Goal: Register for event/course

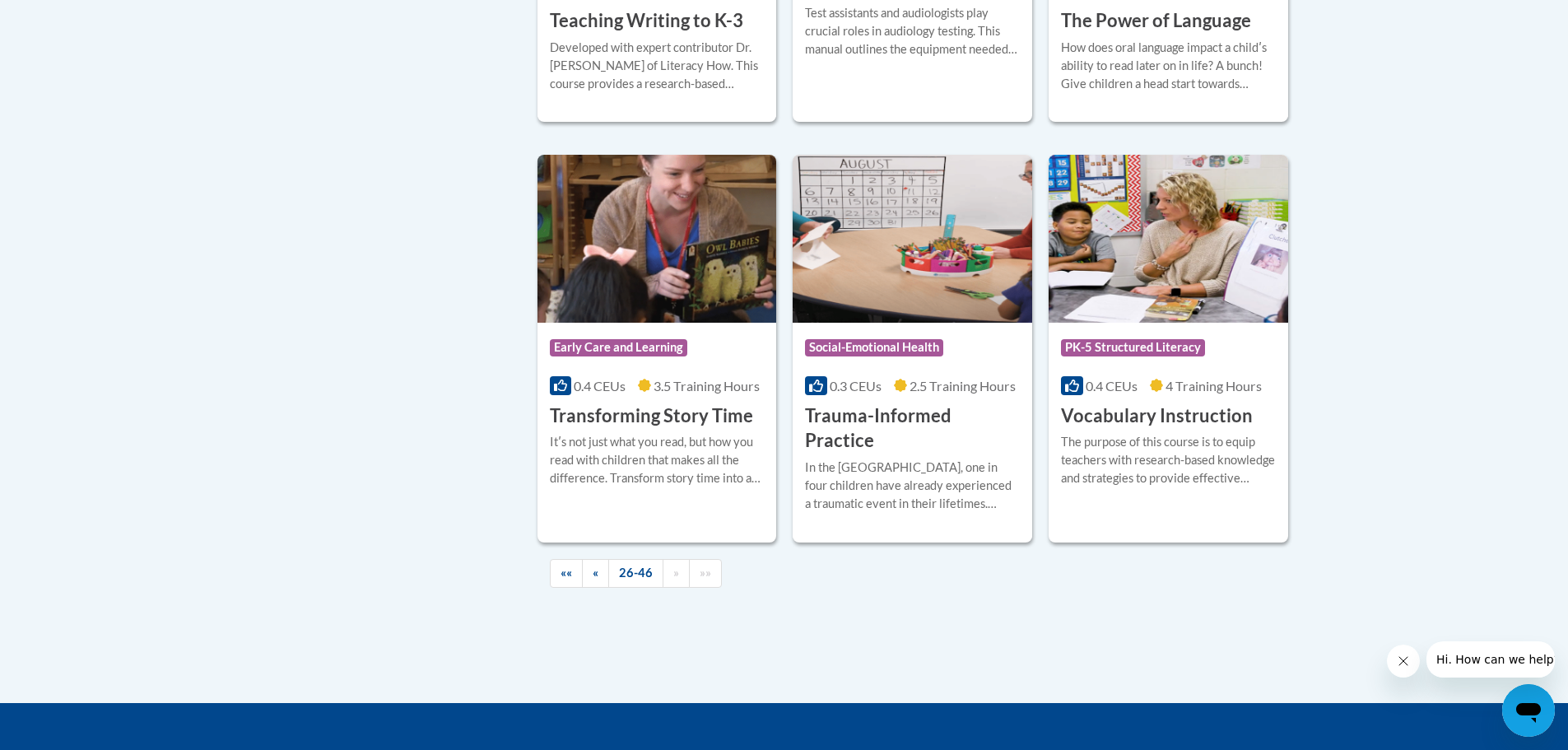
scroll to position [2880, 0]
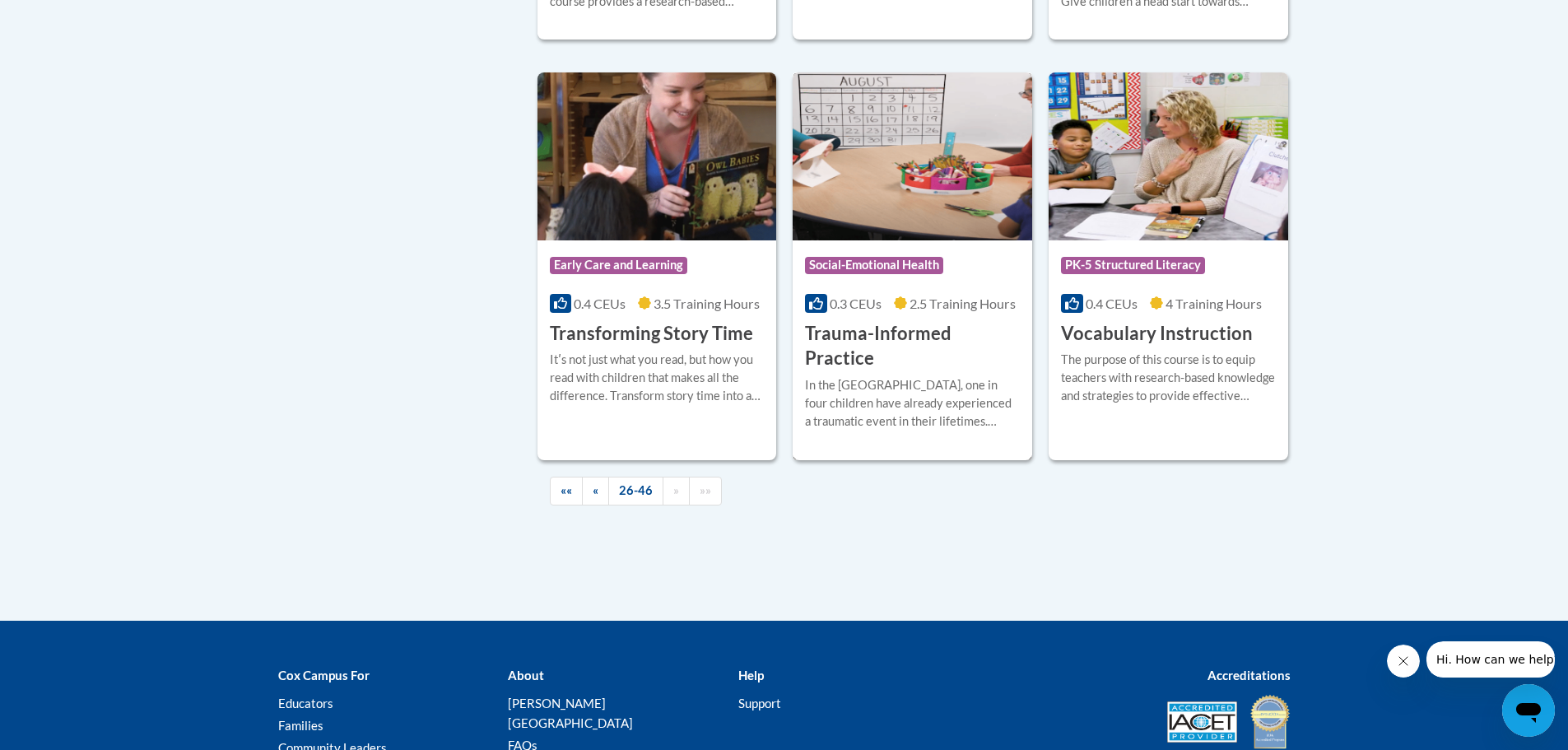
click at [847, 321] on h3 "Trauma-Informed Practice" at bounding box center [912, 347] width 215 height 51
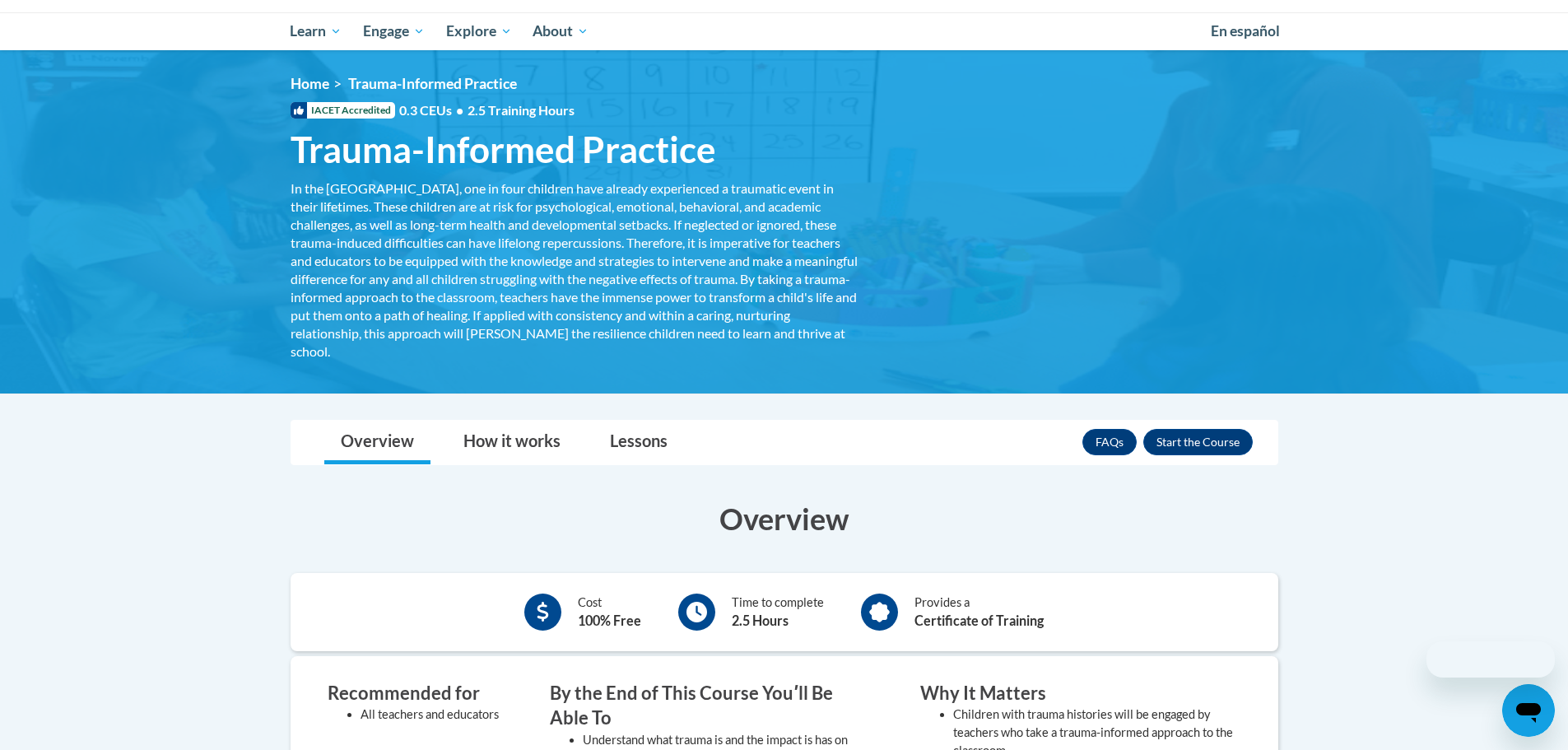
scroll to position [330, 0]
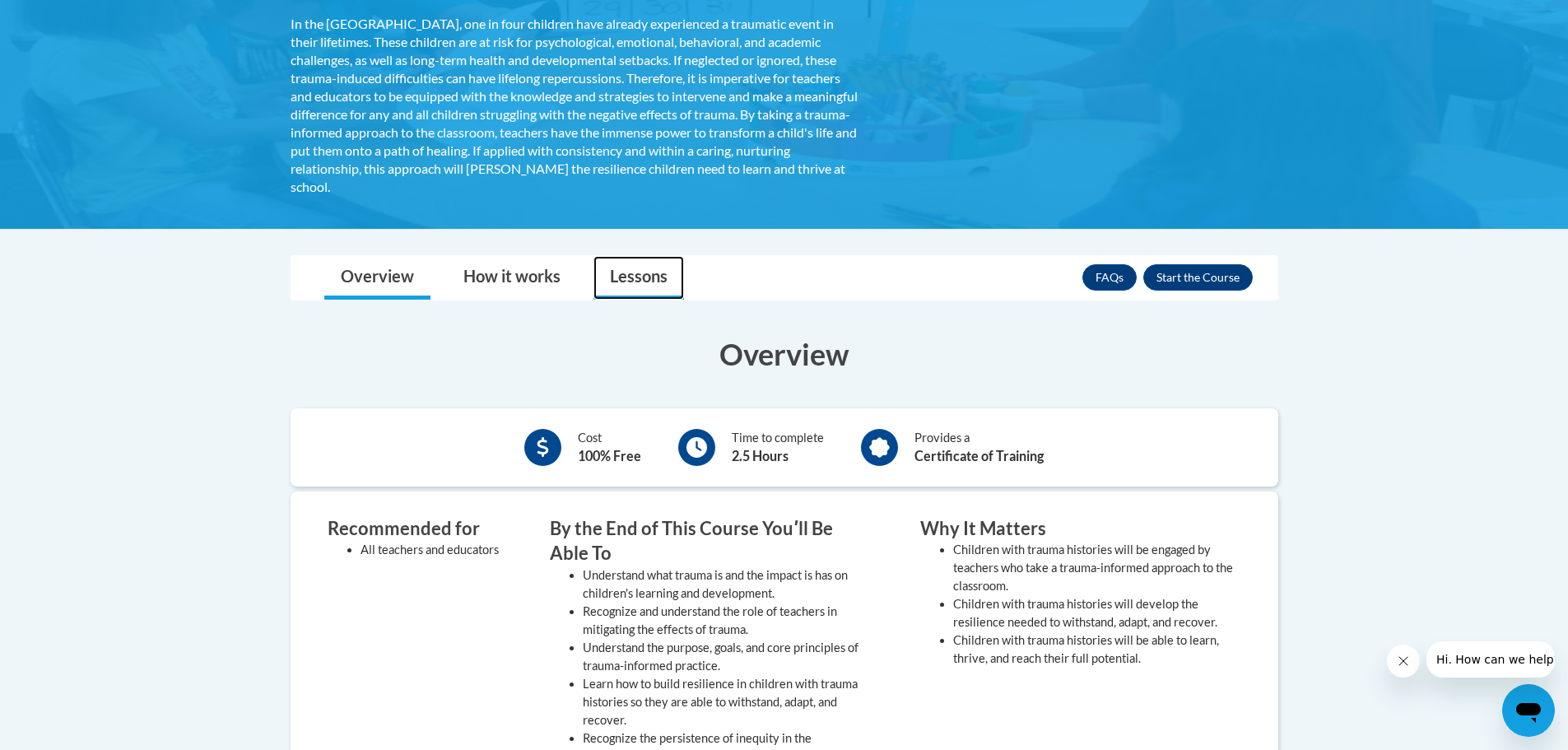
click at [616, 276] on link "Lessons" at bounding box center [639, 278] width 91 height 44
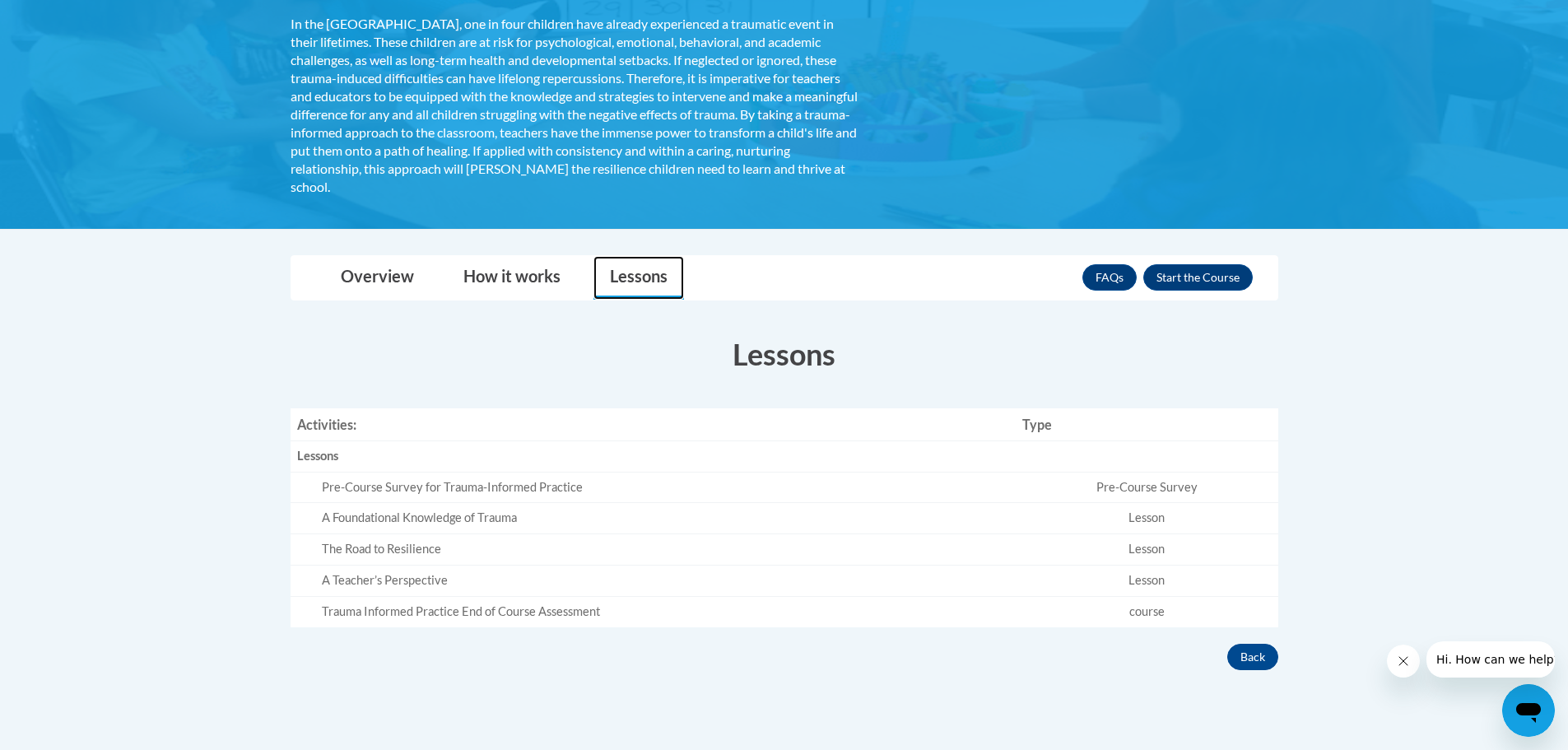
scroll to position [0, 0]
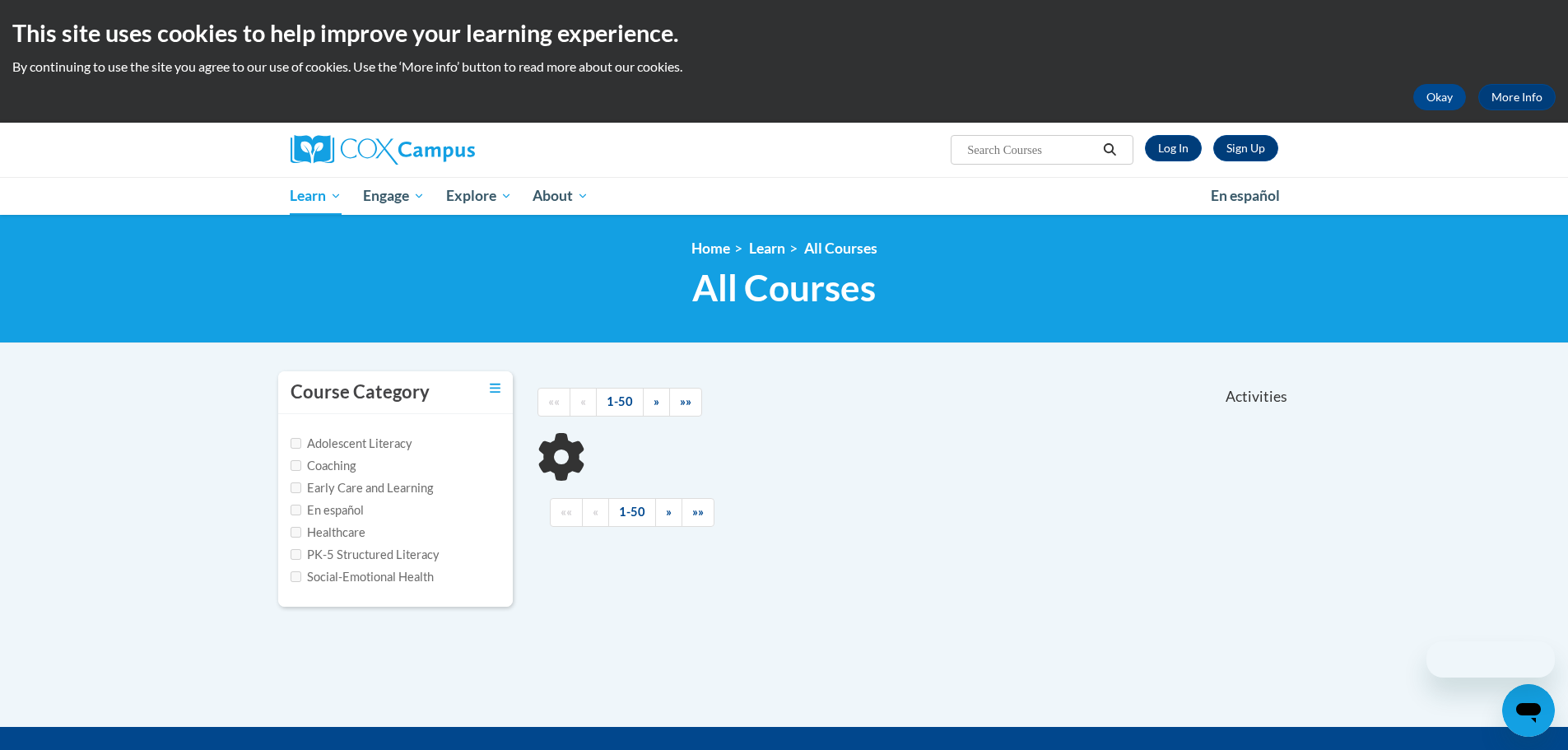
scroll to position [249, 0]
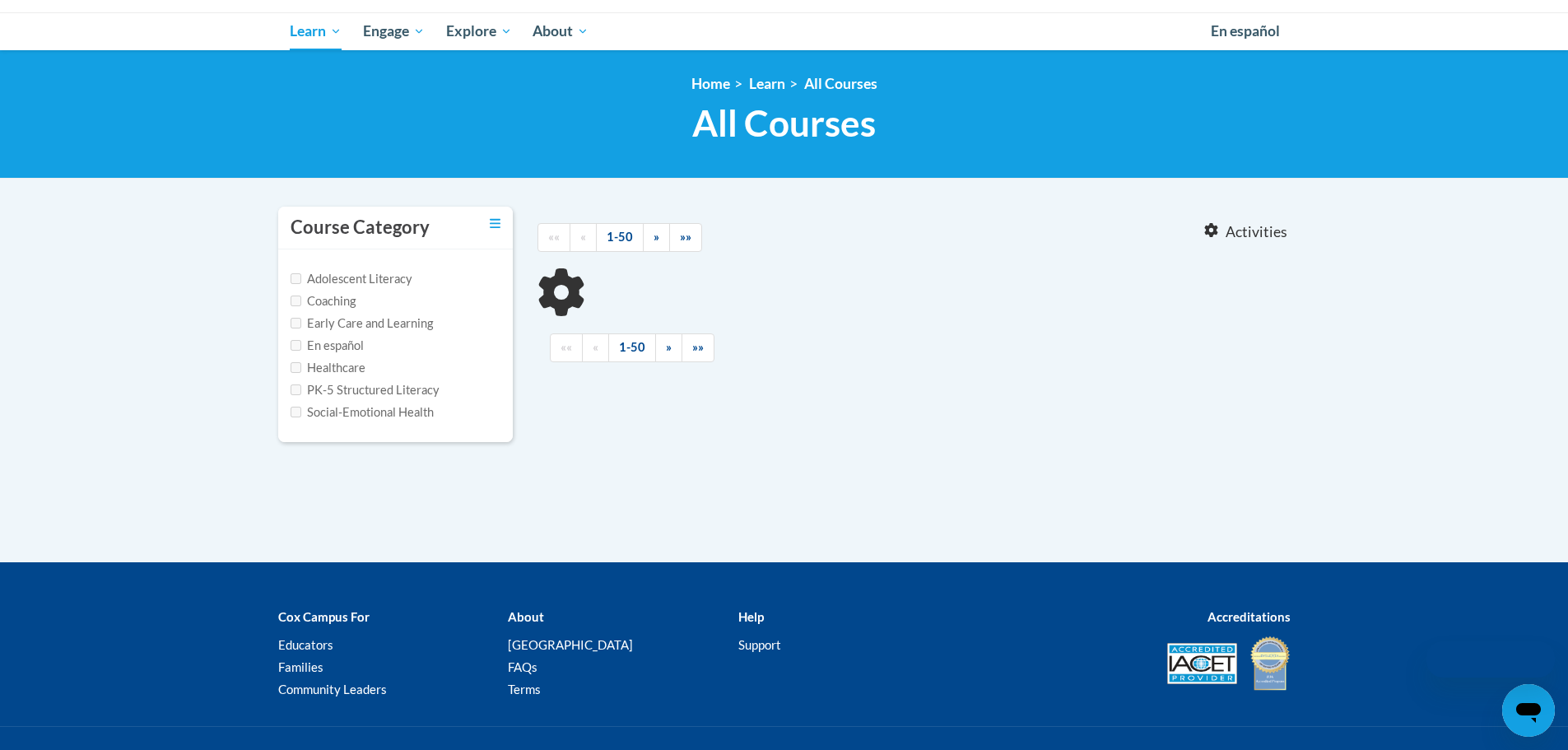
type input "toxic stress"
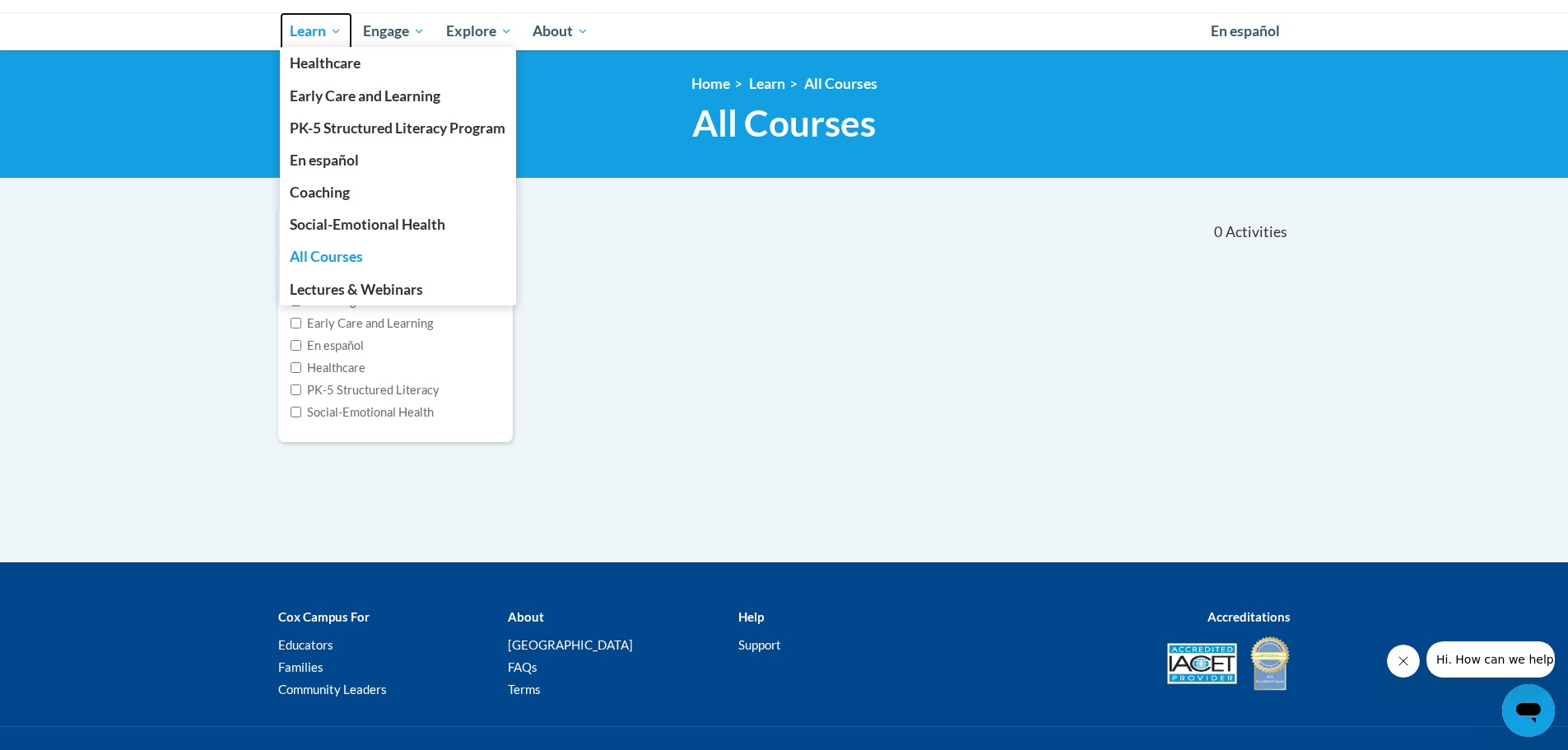
click at [330, 35] on span "Learn" at bounding box center [316, 31] width 52 height 20
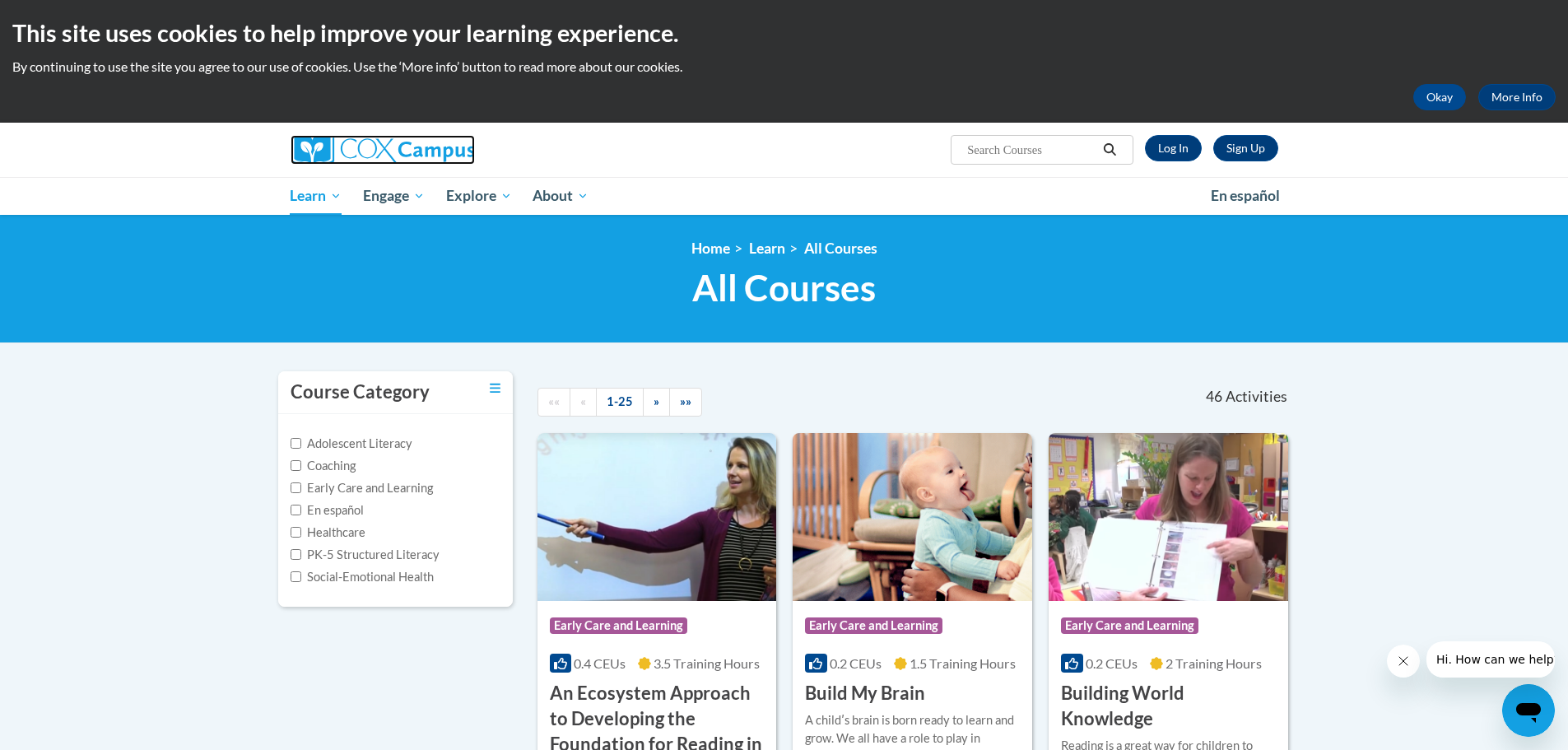
click at [390, 141] on img at bounding box center [382, 150] width 184 height 30
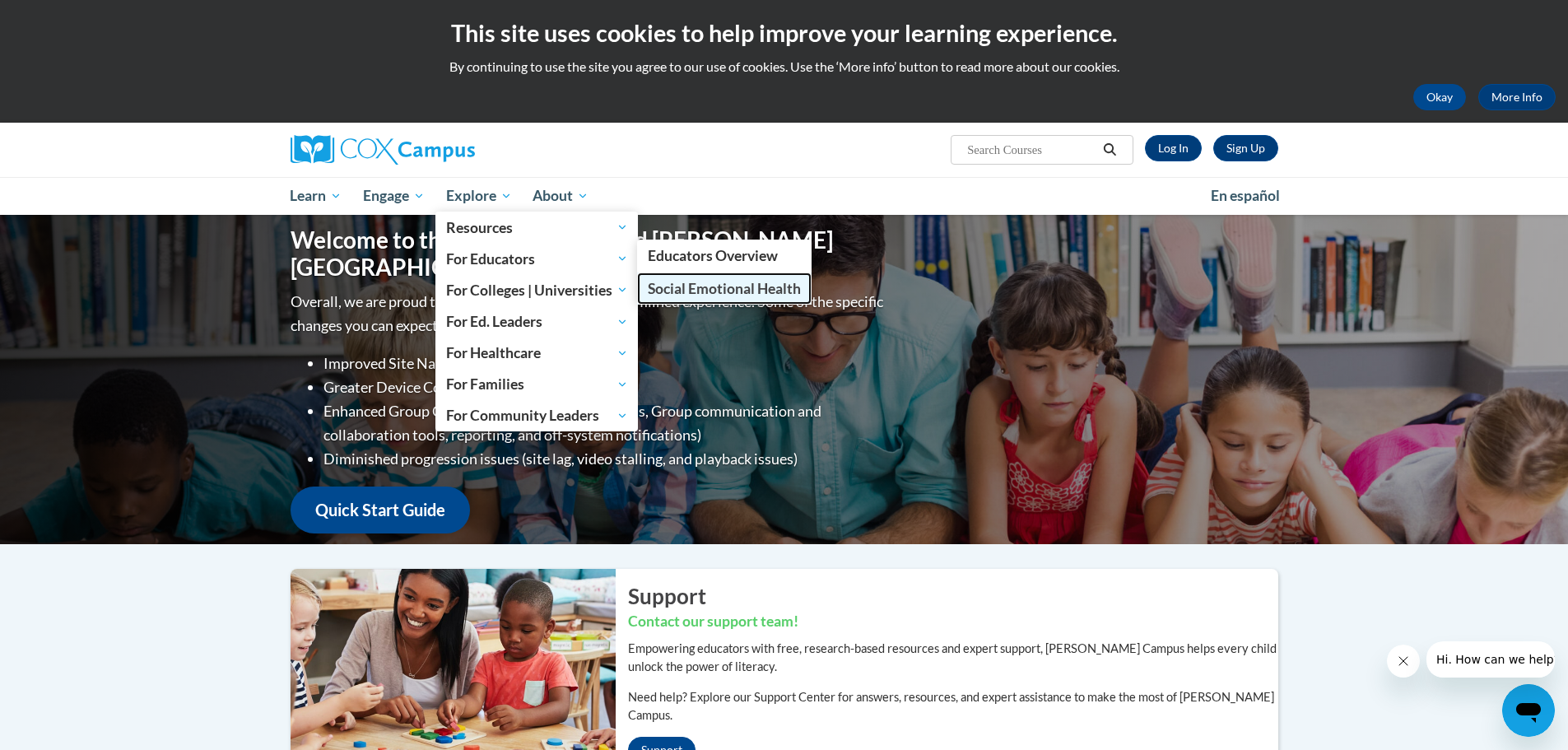
click at [680, 290] on span "Social Emotional Health" at bounding box center [724, 288] width 153 height 17
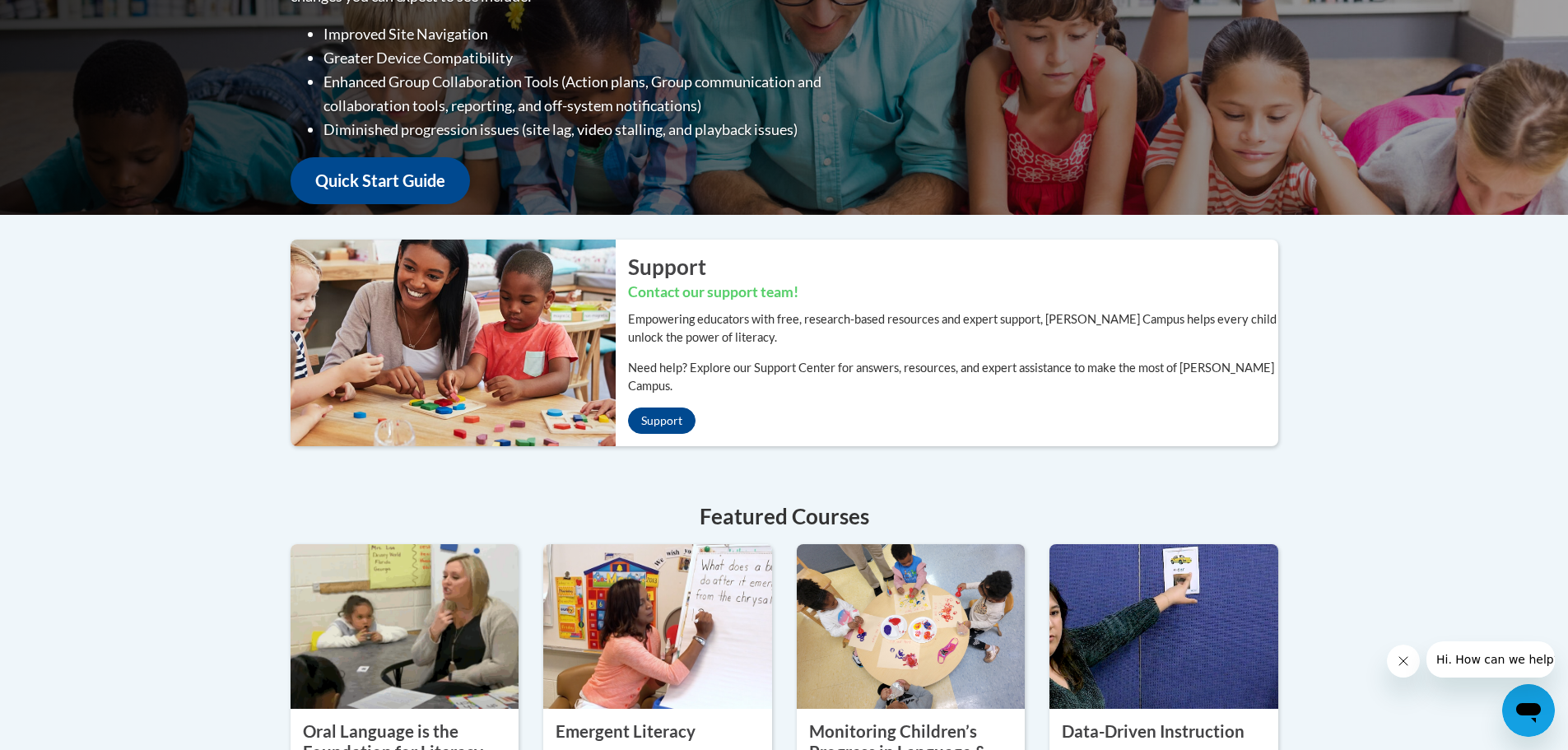
scroll to position [494, 0]
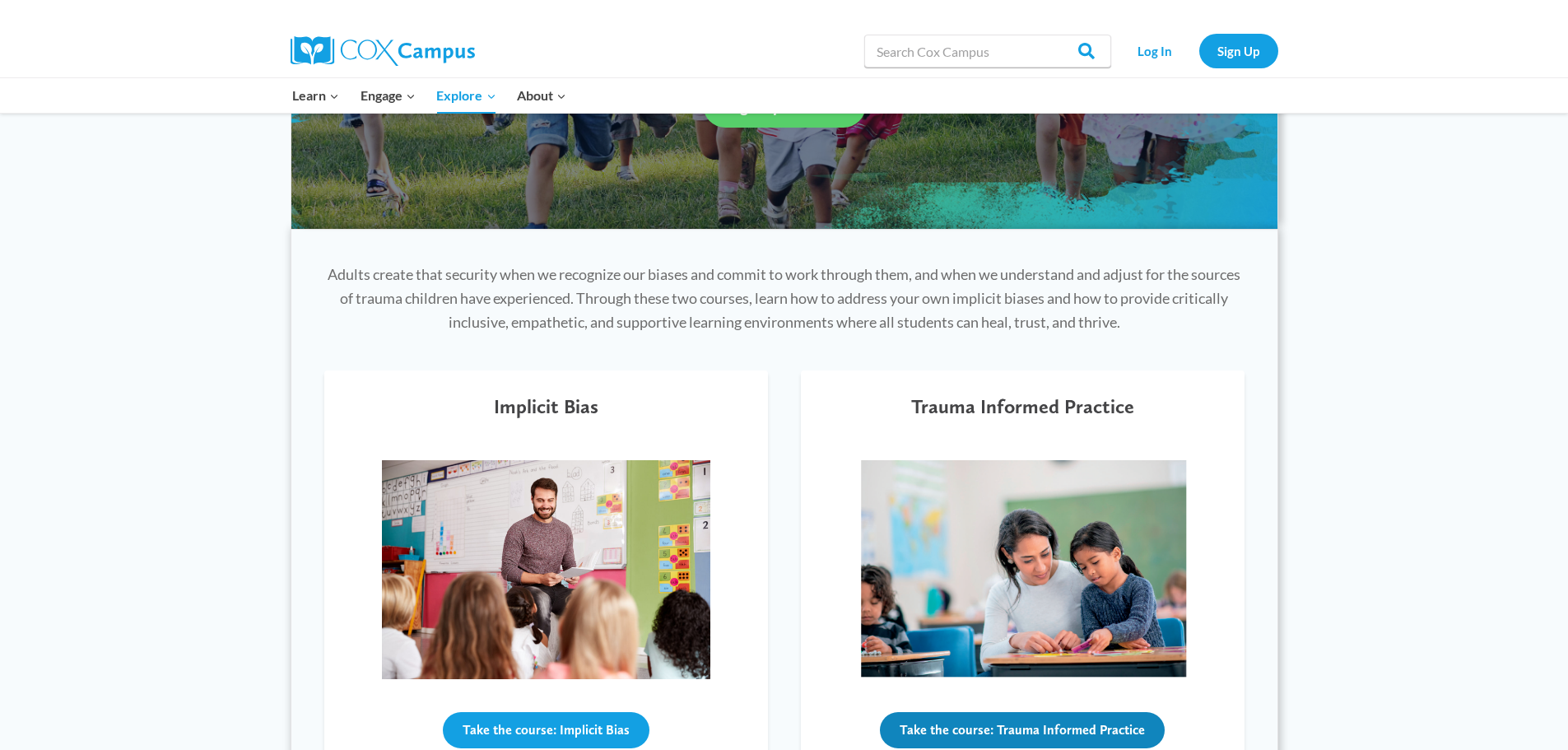
scroll to position [411, 0]
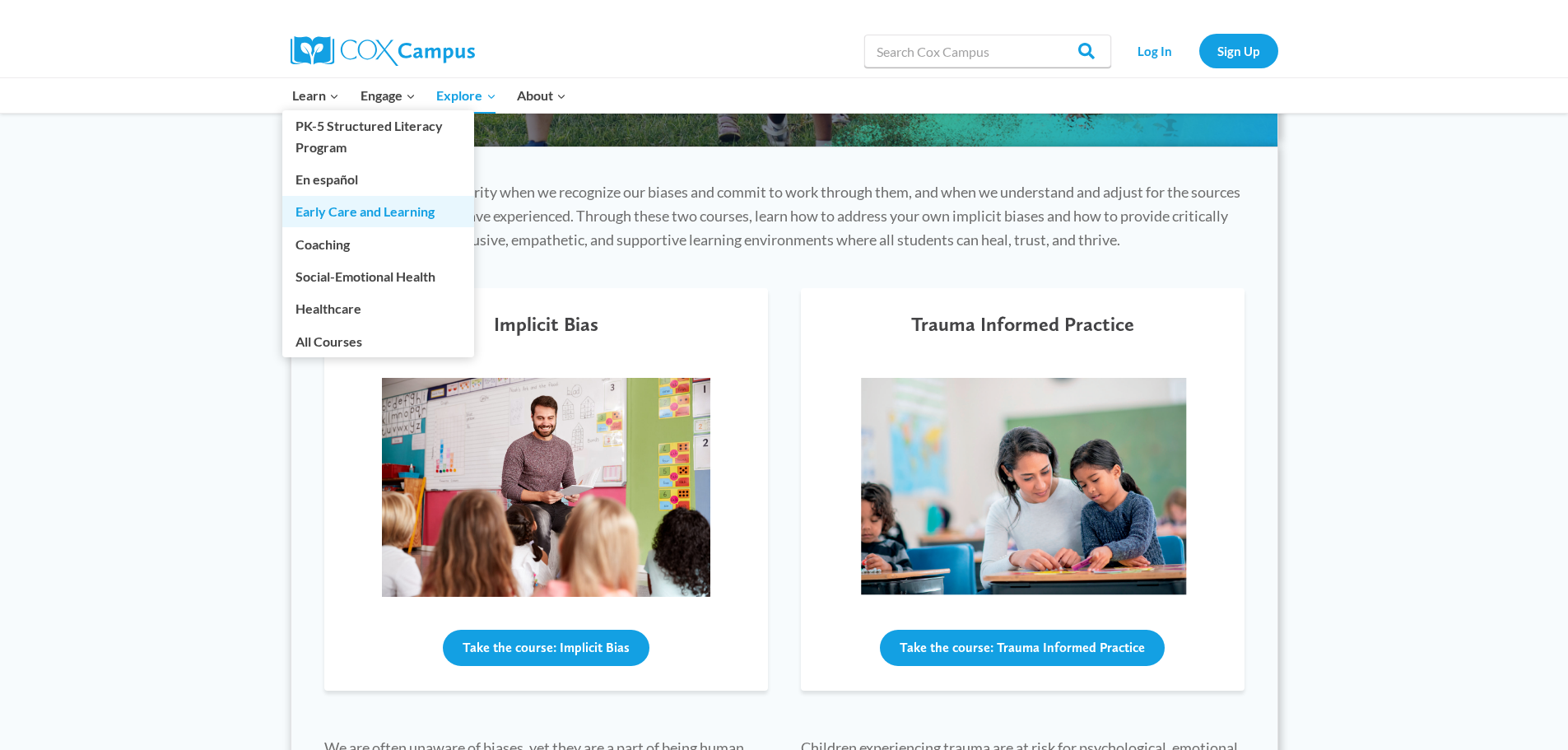
click at [325, 206] on link "Early Care and Learning" at bounding box center [378, 211] width 192 height 31
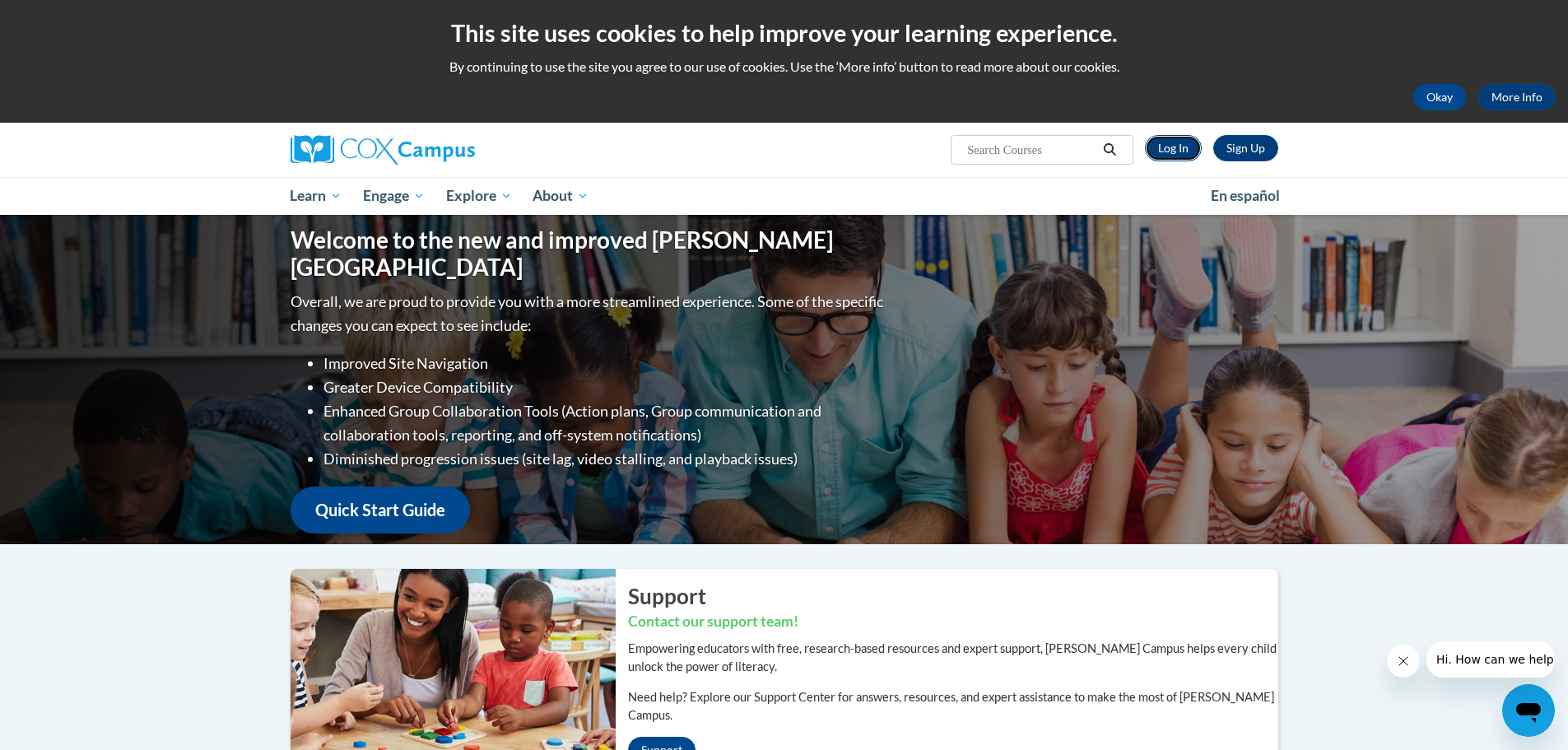
click at [1184, 145] on link "Log In" at bounding box center [1173, 148] width 57 height 26
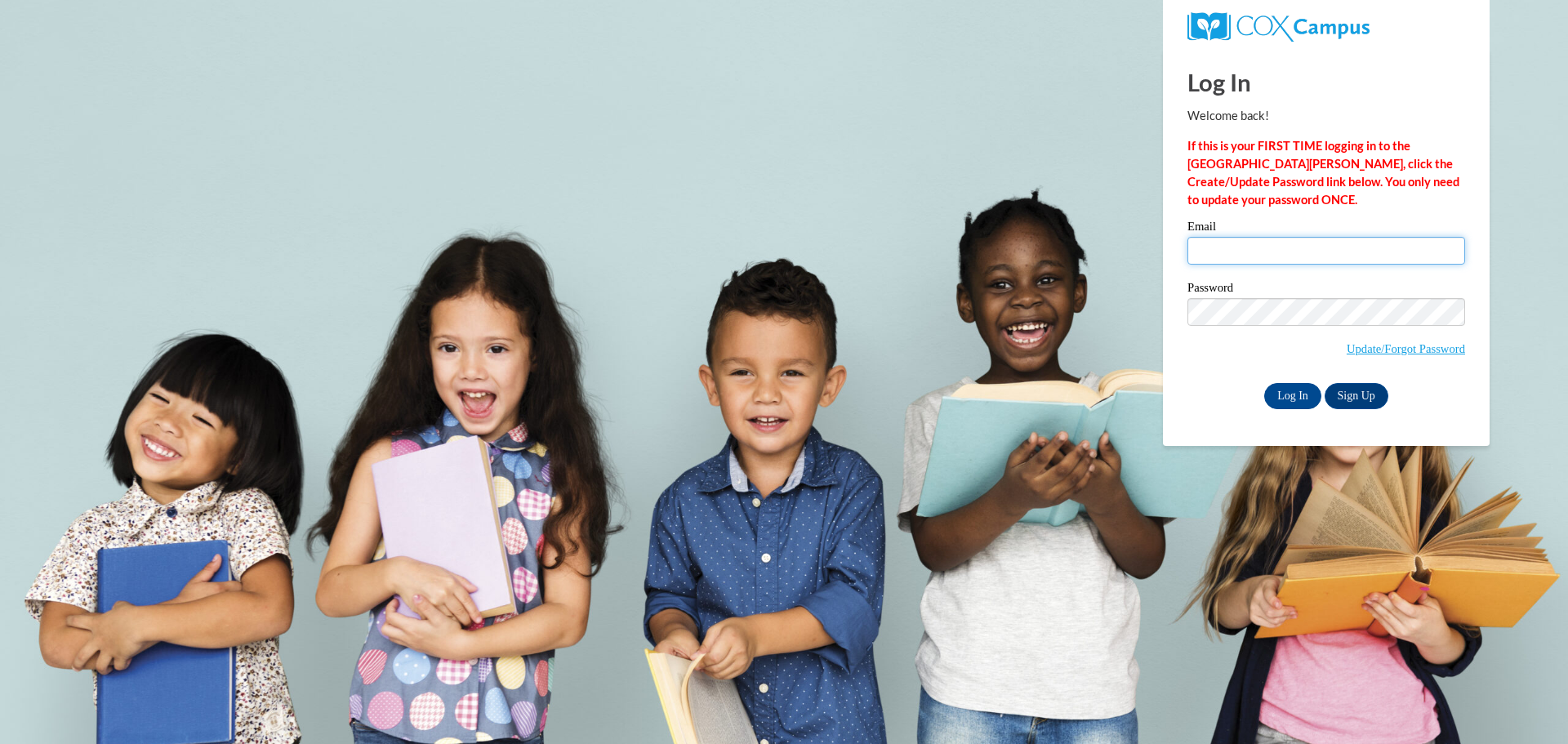
click at [1232, 252] on input "Email" at bounding box center [1326, 251] width 278 height 28
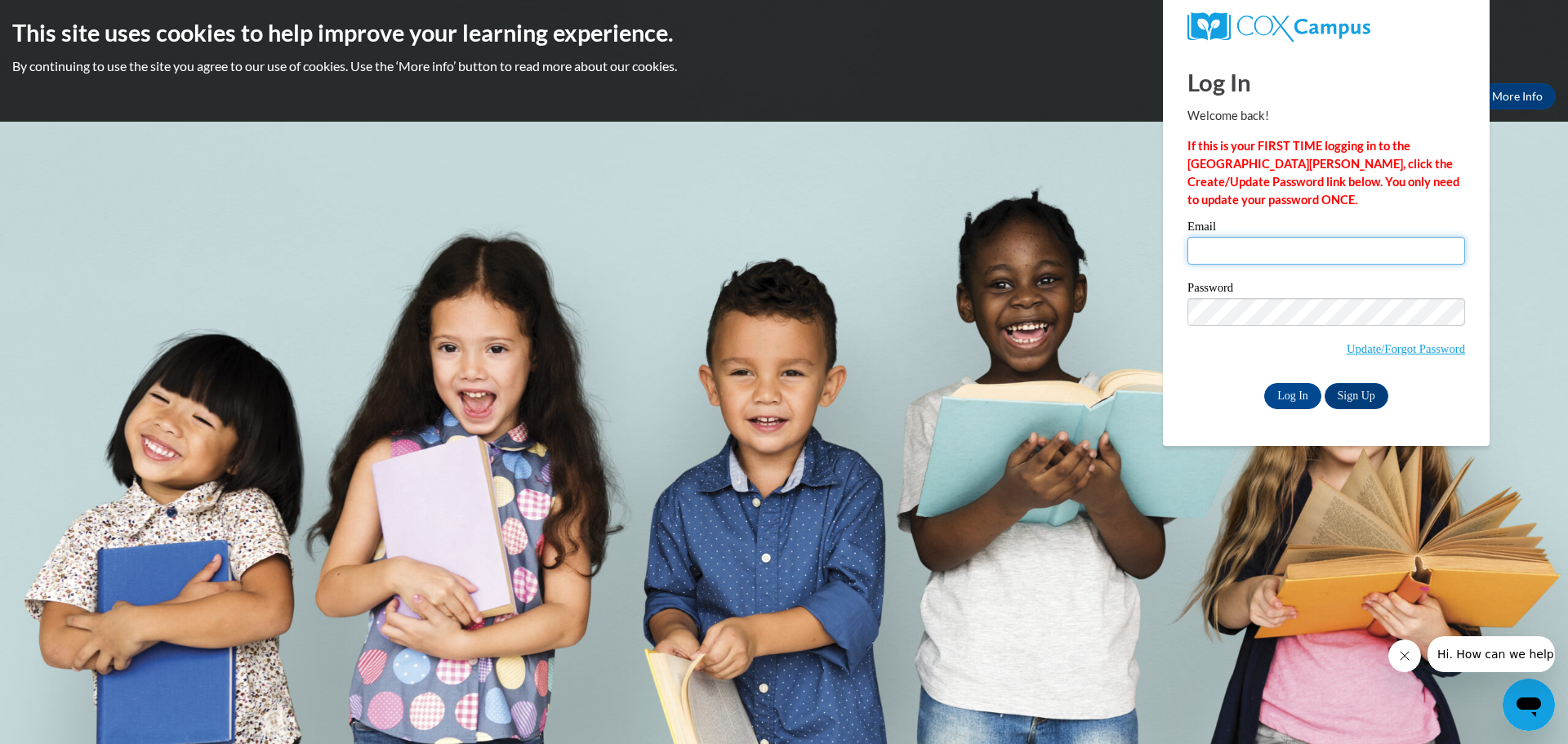
click at [1257, 255] on input "Email" at bounding box center [1326, 251] width 278 height 28
type input "[EMAIL_ADDRESS][DOMAIN_NAME]"
click at [1212, 415] on div "Log In Welcome back! If this is your FIRST TIME logging in to the NEW Cox Campu…" at bounding box center [1326, 247] width 351 height 397
click at [1302, 389] on input "Log In" at bounding box center [1293, 396] width 57 height 26
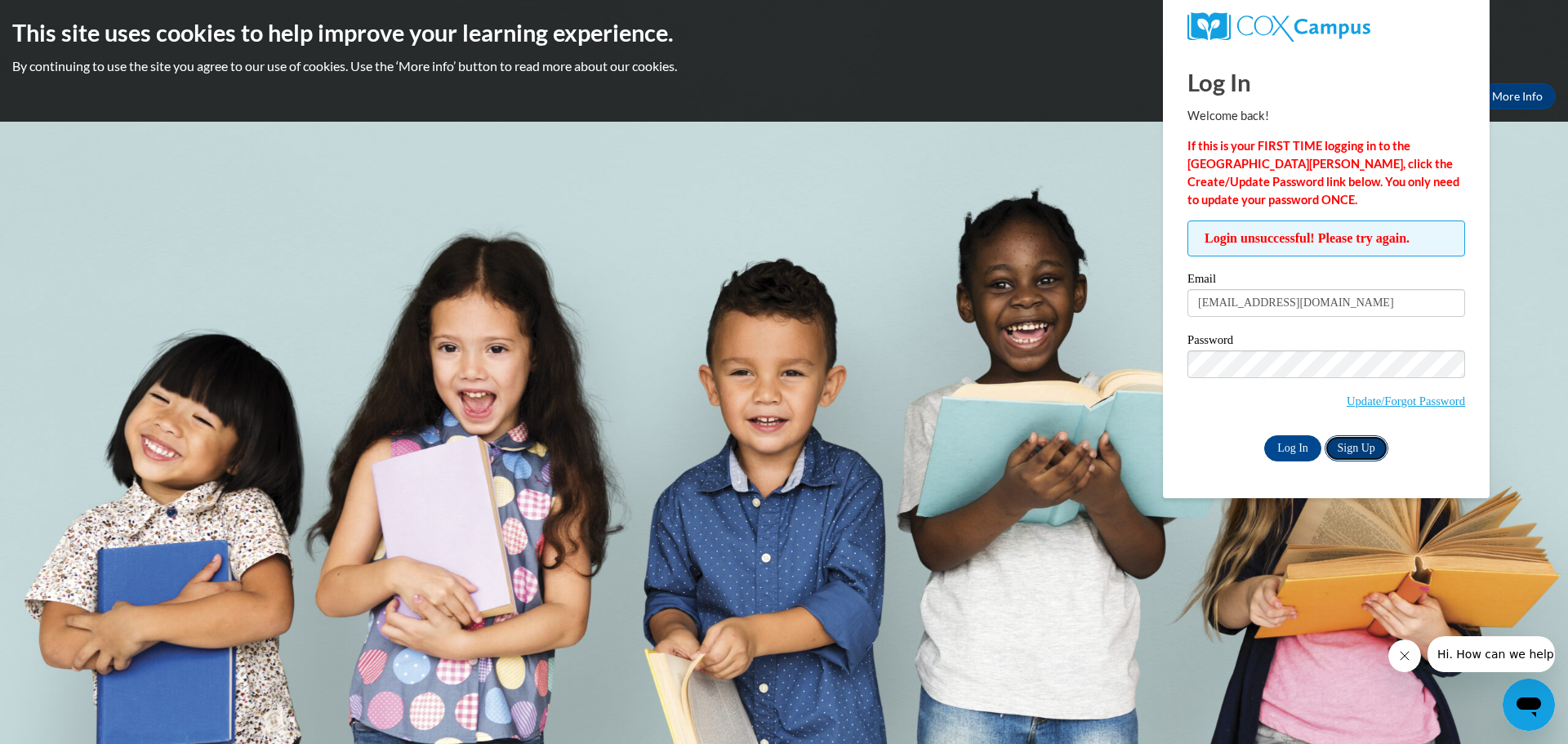
click at [1355, 447] on link "Sign Up" at bounding box center [1357, 448] width 64 height 26
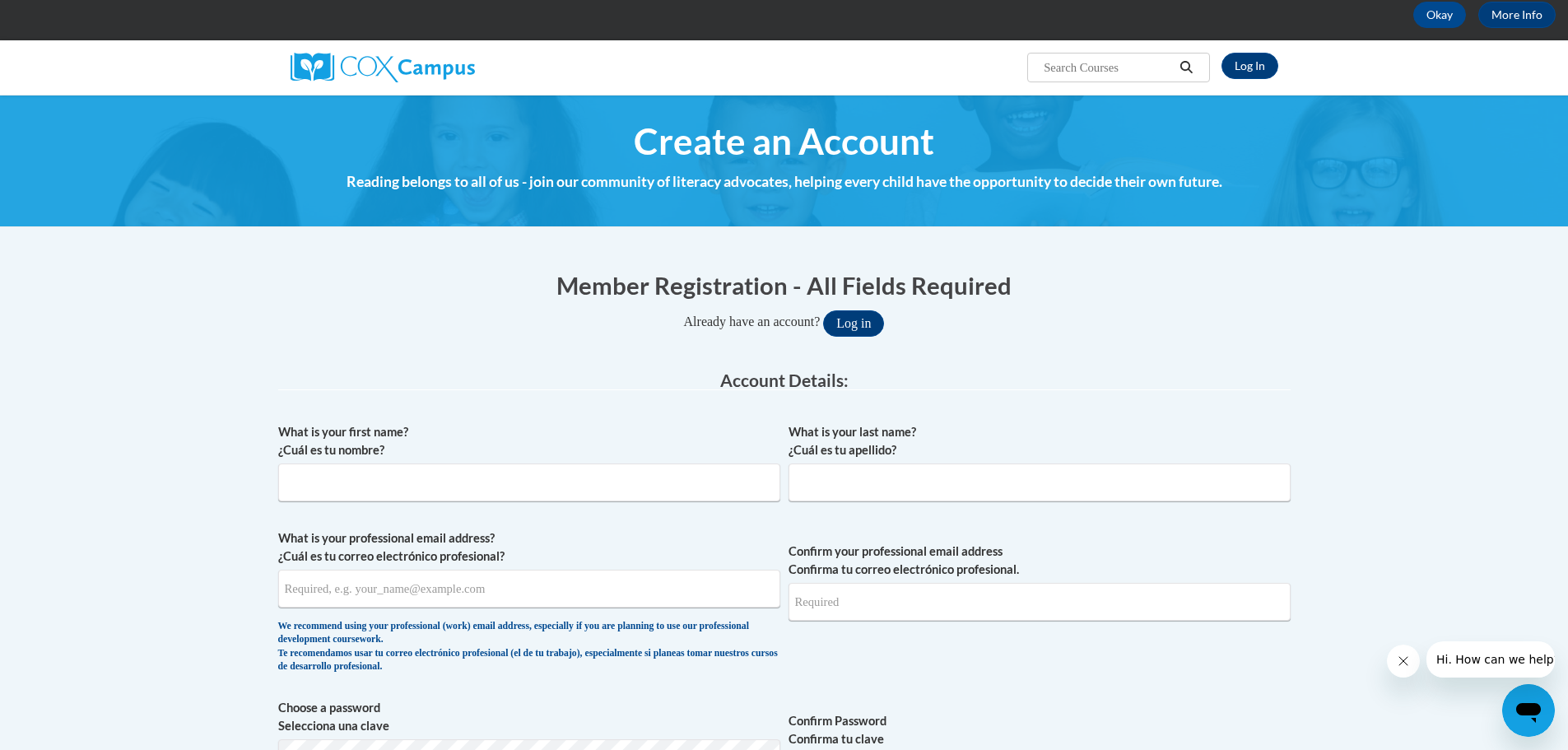
scroll to position [247, 0]
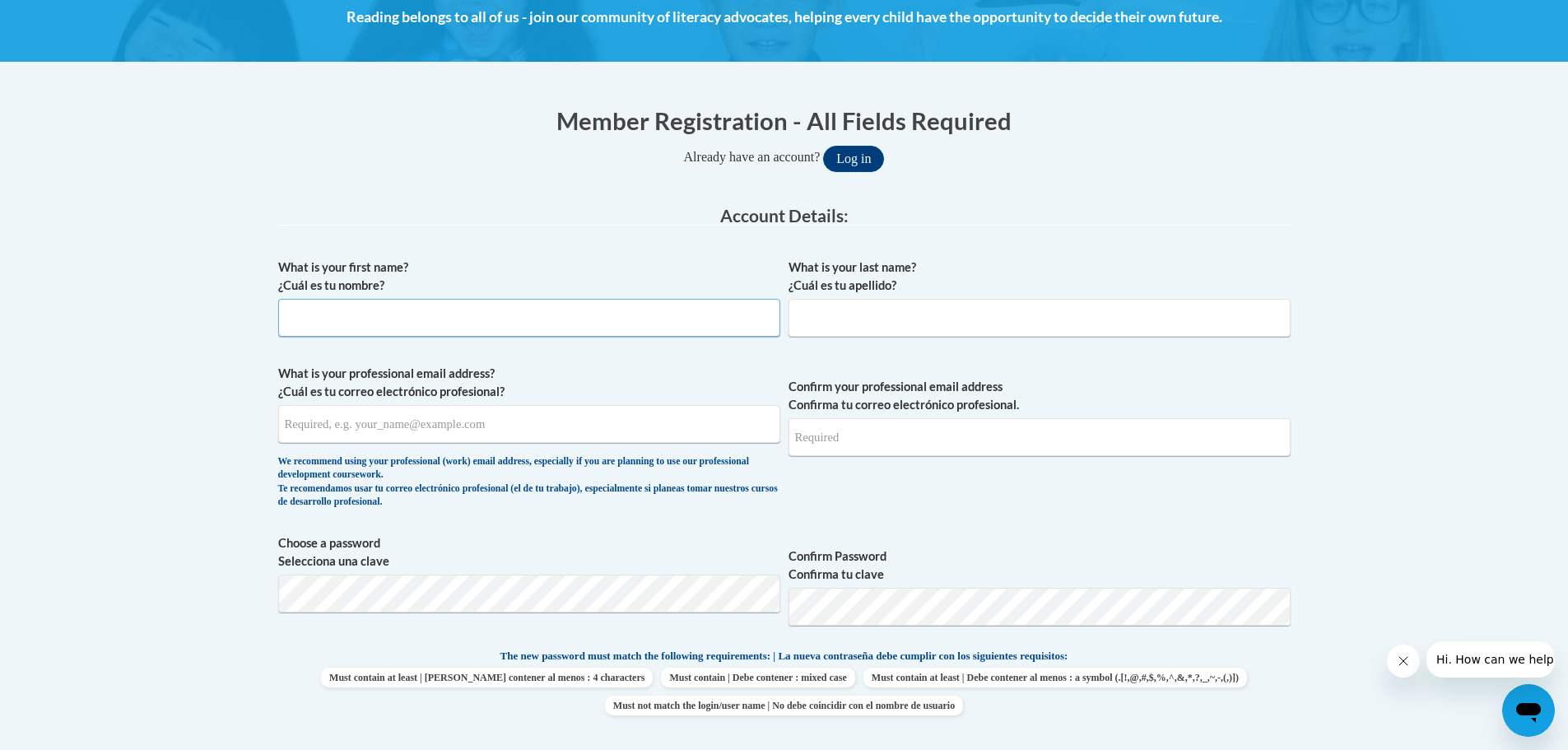
click at [425, 311] on input "What is your first name? ¿Cuál es tu nombre?" at bounding box center [530, 318] width 502 height 38
type input "[PERSON_NAME]"
click at [820, 325] on input "What is your last name? ¿Cuál es tu apellido?" at bounding box center [1039, 318] width 502 height 38
type input "[PERSON_NAME]"
click at [305, 427] on input "What is your professional email address? ¿Cuál es tu correo electrónico profesi…" at bounding box center [530, 424] width 502 height 38
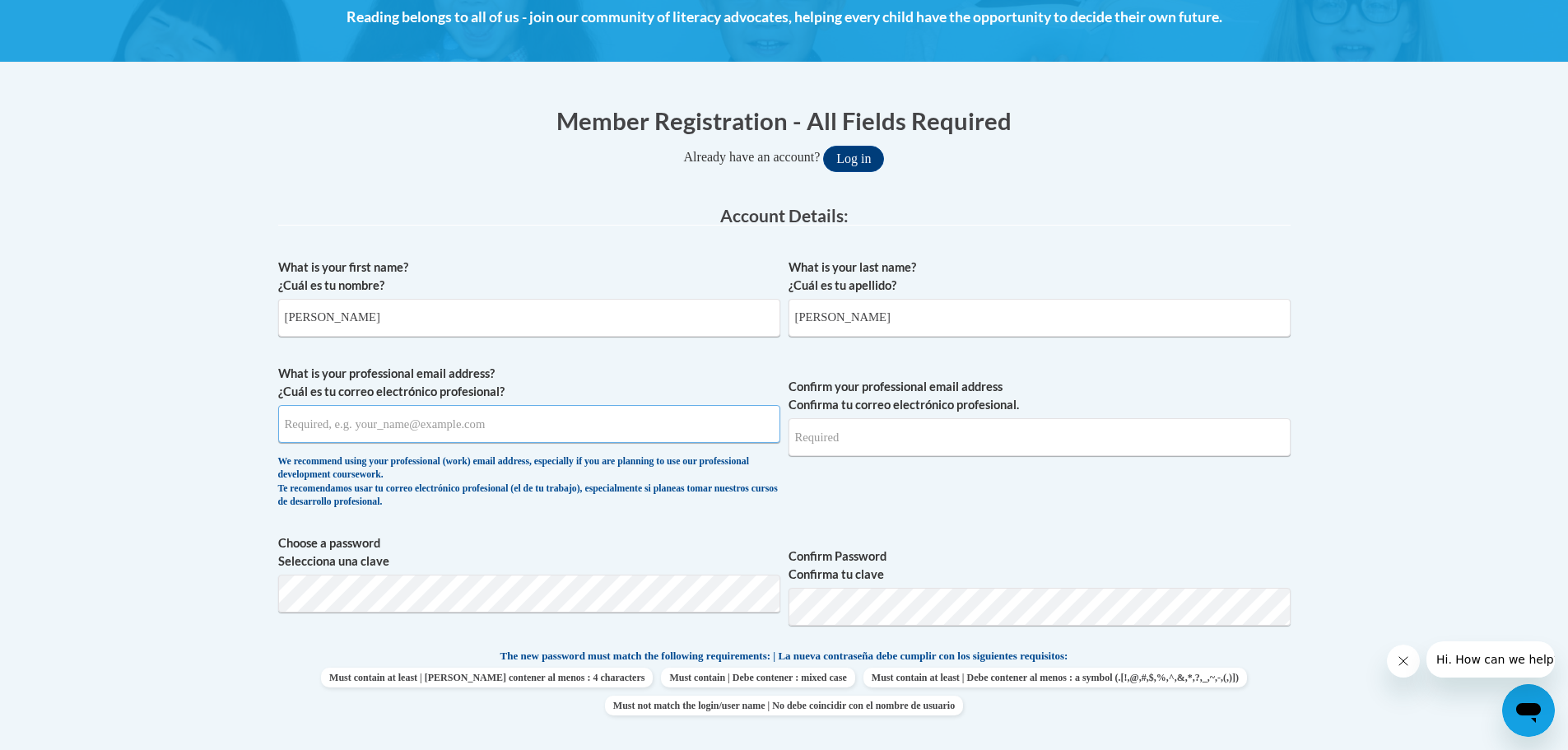
type input "shuepam357@gmail.com"
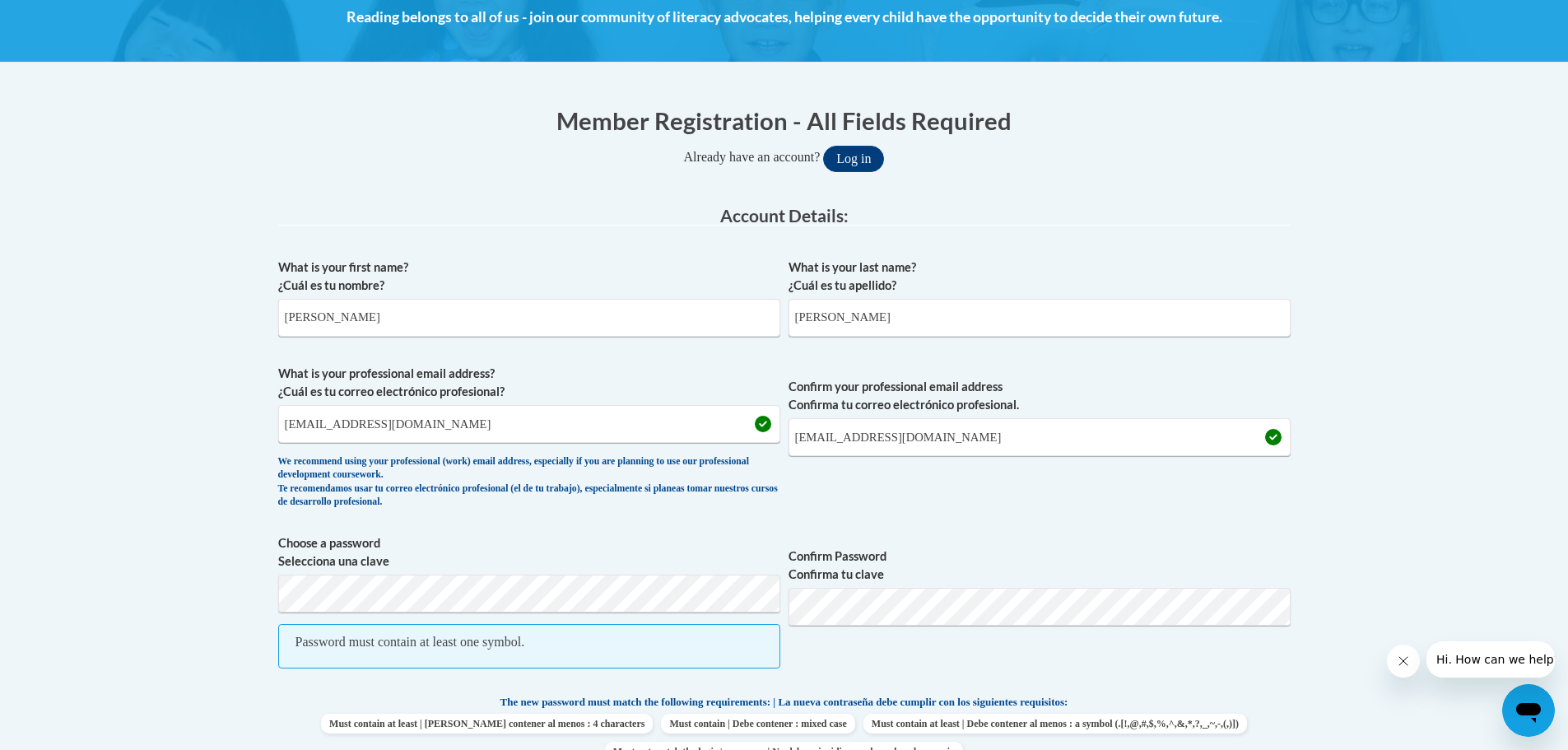
click at [1280, 532] on div "What is your first name? ¿Cuál es tu nombre? pam What is your last name? ¿Cuál …" at bounding box center [785, 648] width 1013 height 797
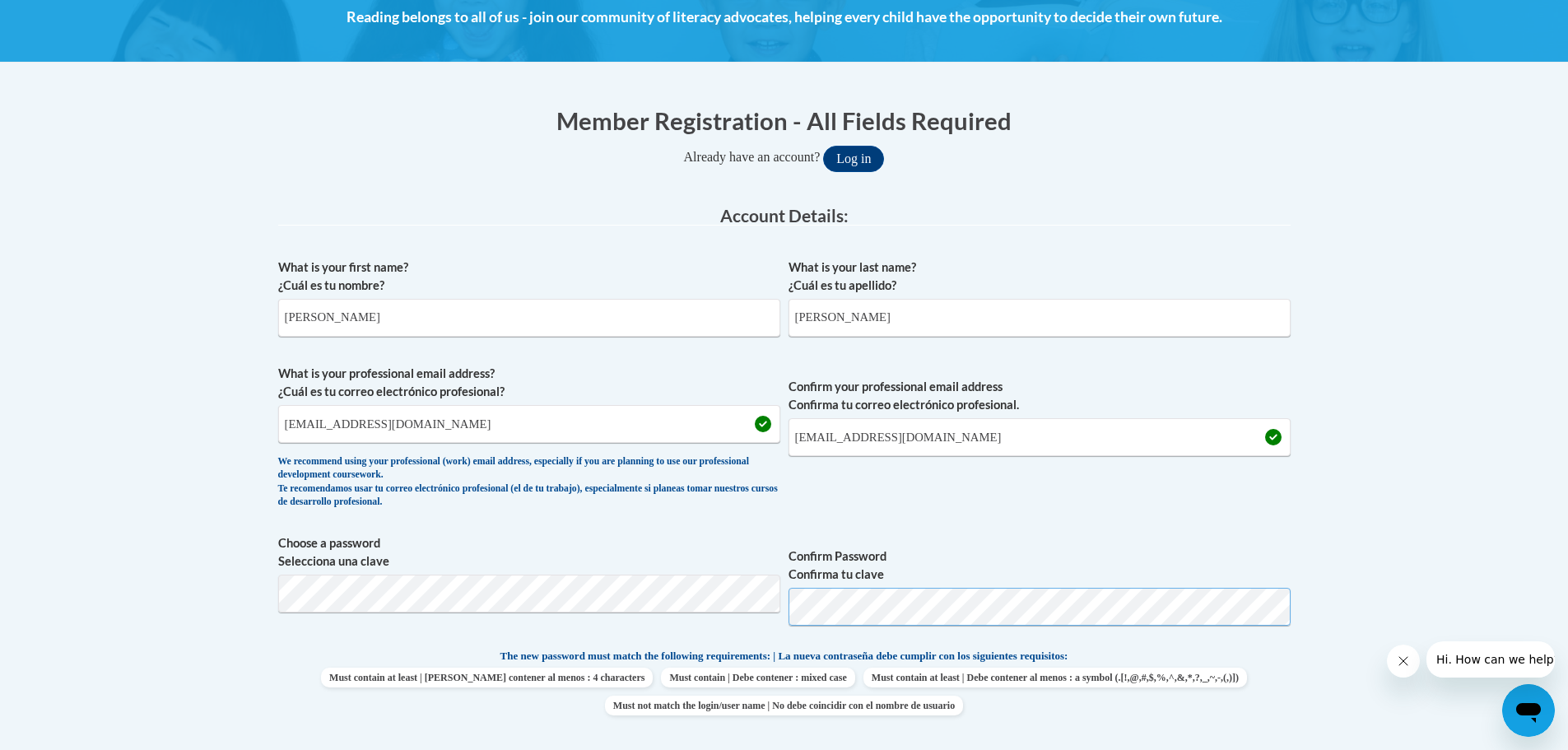
click at [751, 606] on span "Choose a password Selecciona una clave Confirm Password Confirma tu clave" at bounding box center [785, 586] width 1013 height 105
click at [1152, 526] on div "What is your first name? ¿Cuál es tu nombre? pam What is your last name? ¿Cuál …" at bounding box center [785, 625] width 1013 height 751
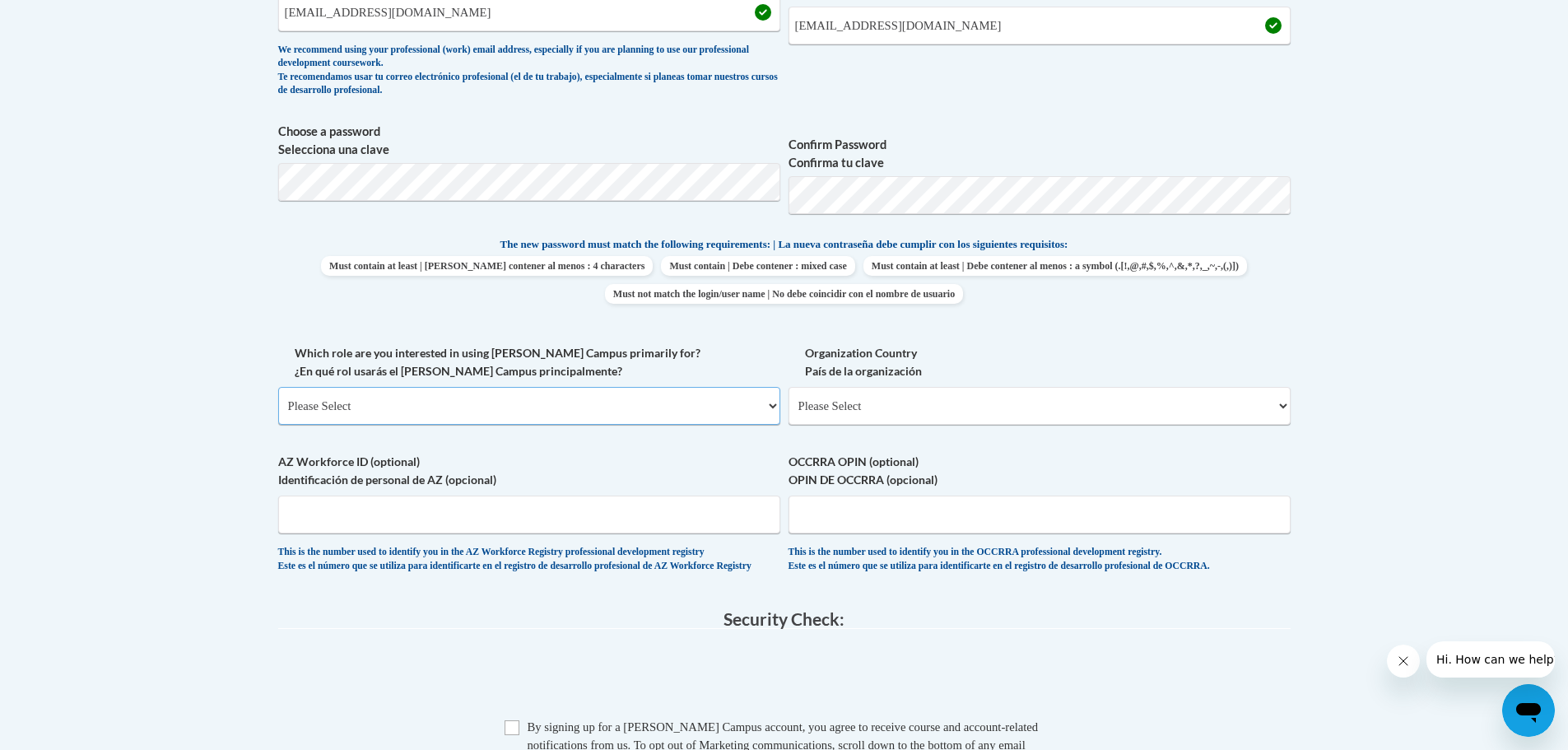
click at [477, 401] on select "Please Select College/University | Colegio/Universidad Community/Nonprofit Part…" at bounding box center [530, 406] width 502 height 38
select select "5a18ea06-2b54-4451-96f2-d152daf9eac5"
click at [278, 387] on select "Please Select College/University | Colegio/Universidad Community/Nonprofit Part…" at bounding box center [530, 406] width 502 height 38
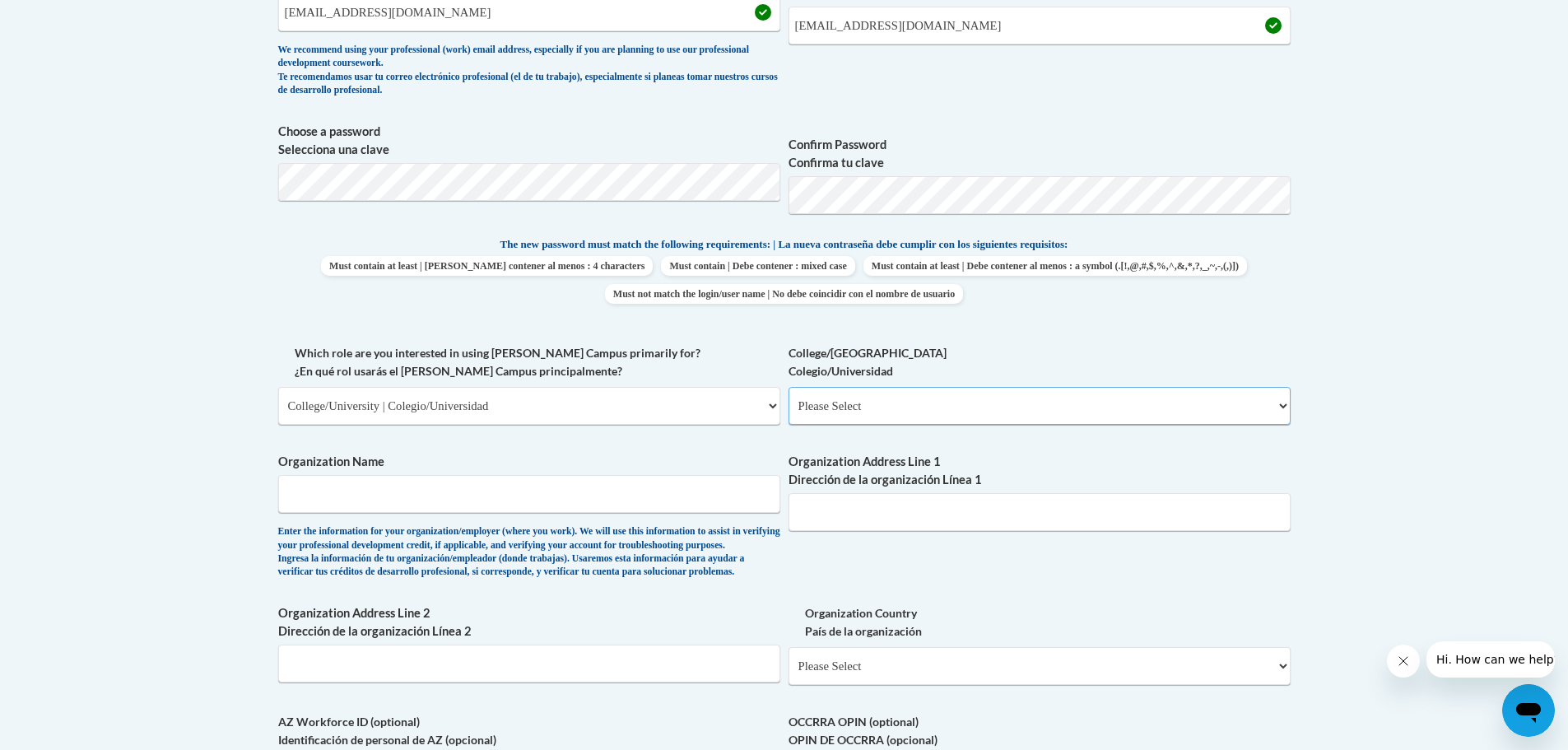
click at [845, 410] on select "Please Select College/University Staff | Empleado universitario College/Univers…" at bounding box center [1039, 406] width 502 height 38
select select "c8743970-7742-49d2-af9e-5c4138019e9a"
click at [788, 387] on select "Please Select College/University Staff | Empleado universitario College/Univers…" at bounding box center [1039, 406] width 502 height 38
click at [411, 495] on input "Organization Name" at bounding box center [530, 494] width 502 height 38
type input "Appalachian State University"
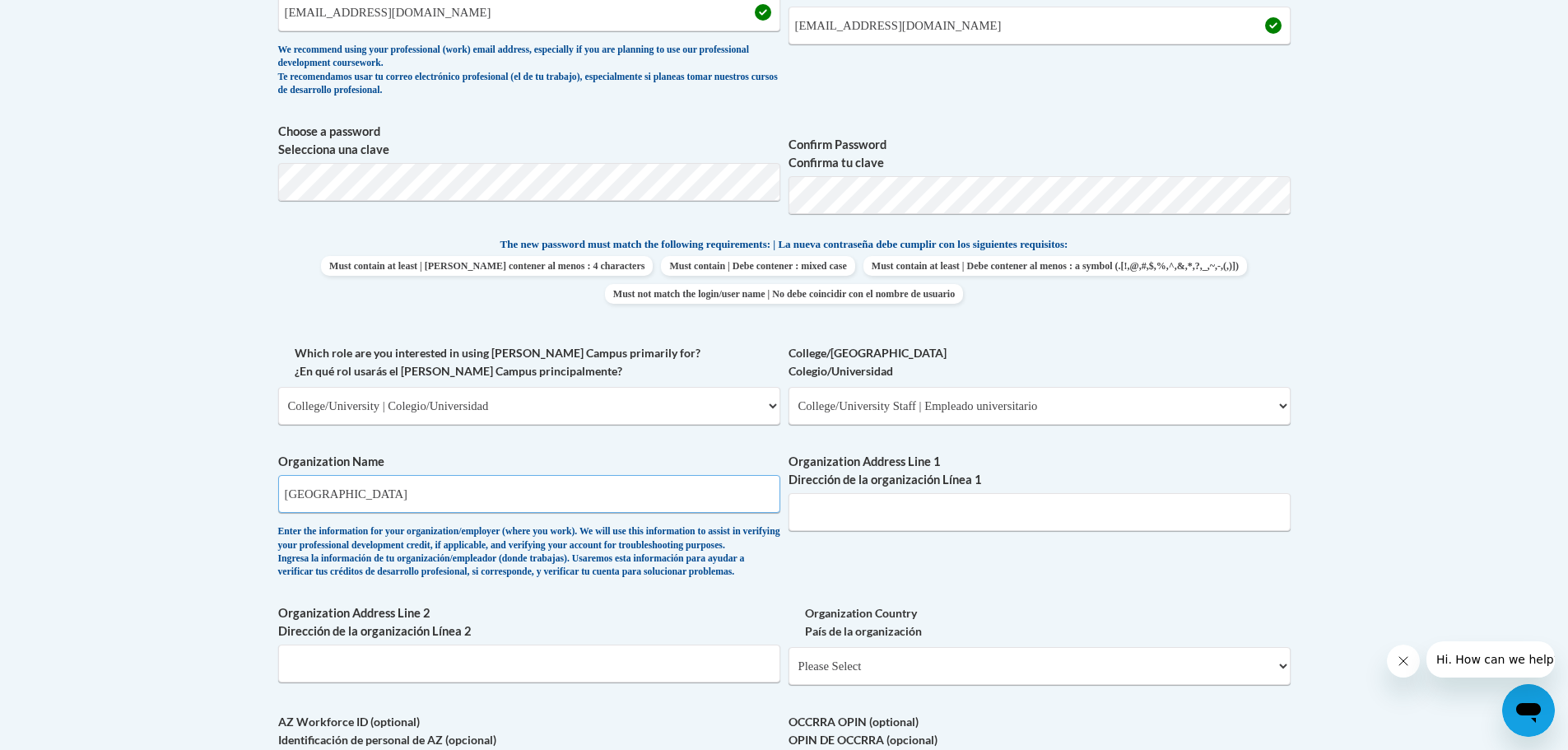
type input "151 College Street"
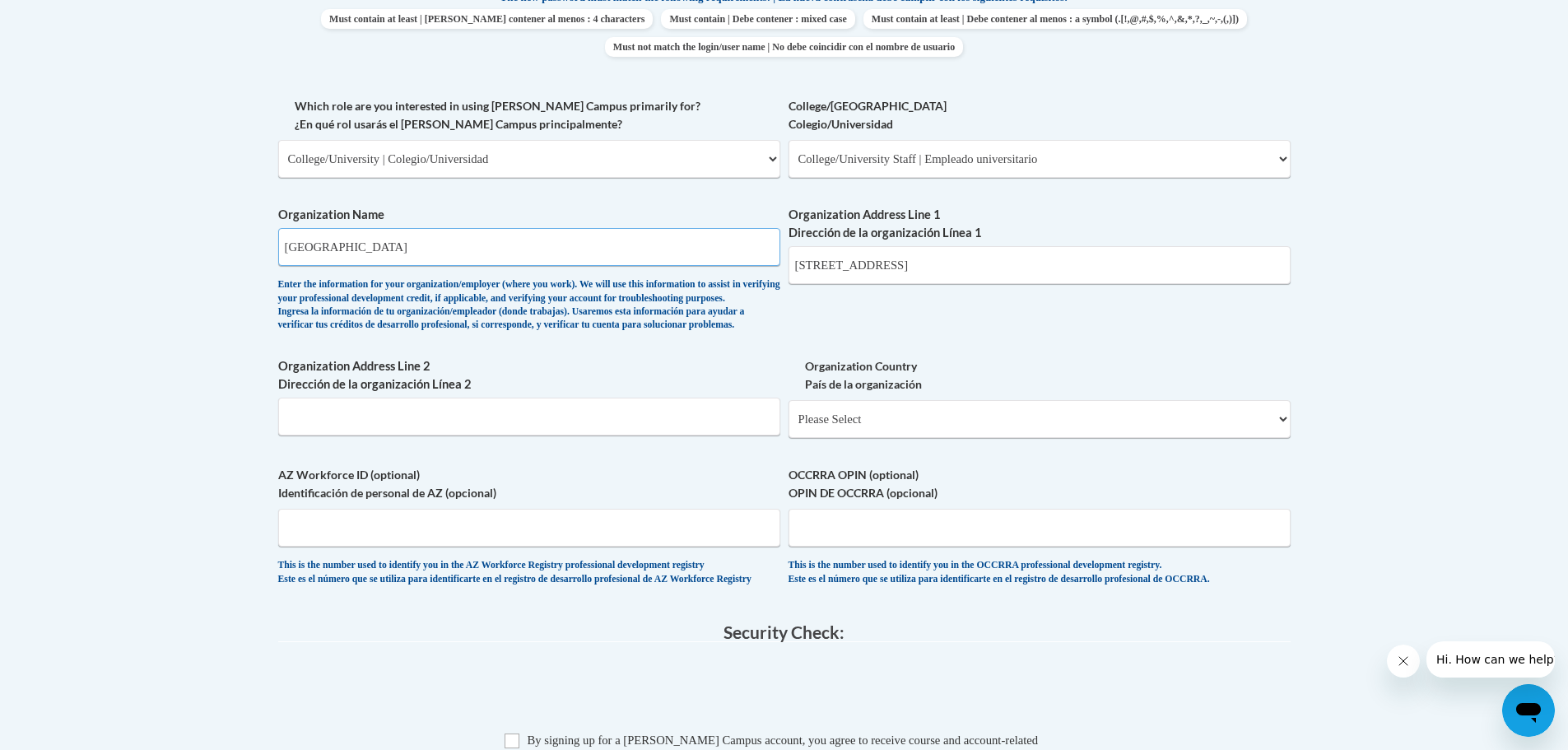
scroll to position [1152, 0]
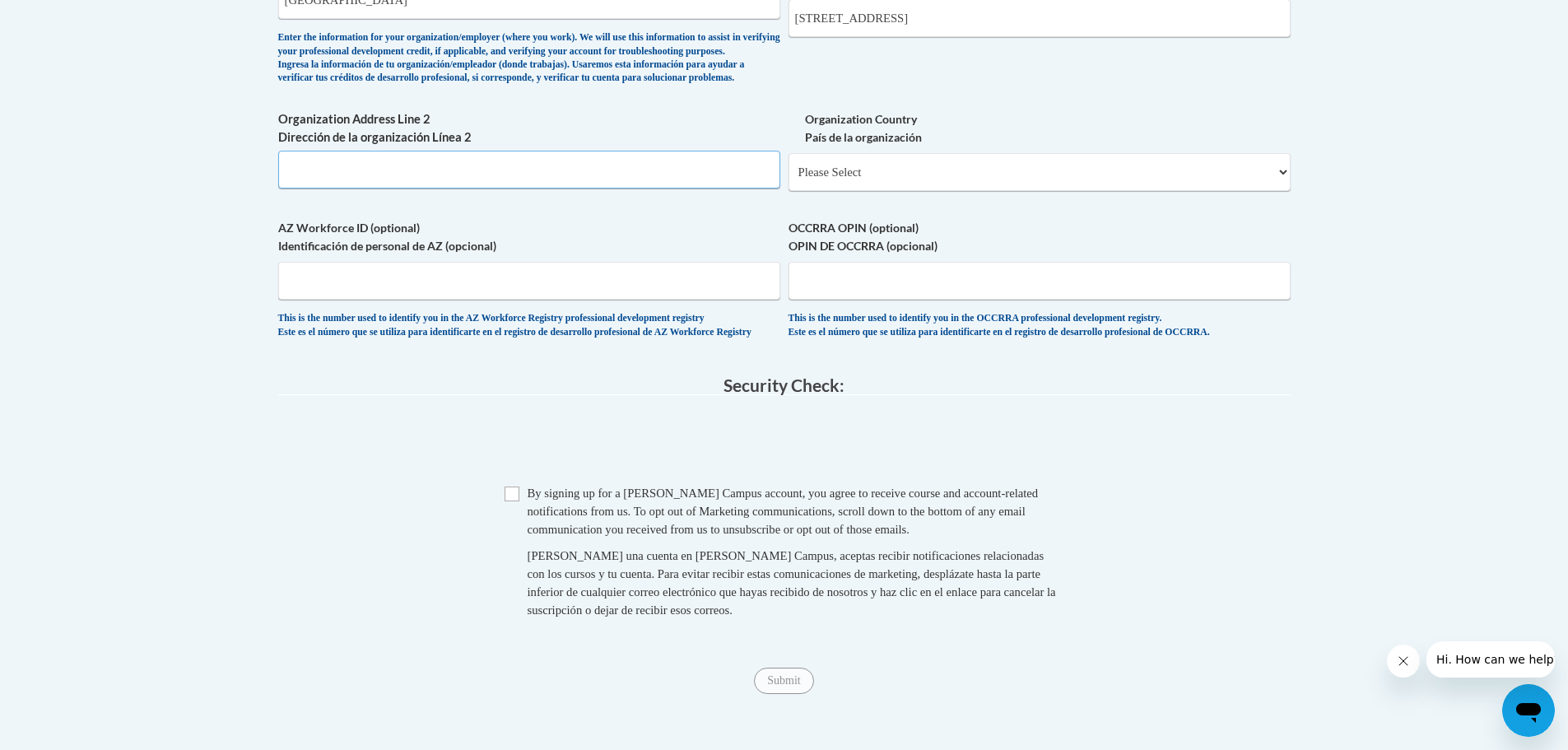
click at [362, 188] on input "Organization Address Line 2 Dirección de la organización Línea 2" at bounding box center [530, 169] width 502 height 38
type input "boone"
click at [841, 191] on select "Please Select United States | Estados Unidos Outside of the United States | Fue…" at bounding box center [1039, 172] width 502 height 38
select select "ad49bcad-a171-4b2e-b99c-48b446064914"
click at [788, 179] on select "Please Select United States | Estados Unidos Outside of the United States | Fue…" at bounding box center [1039, 172] width 502 height 38
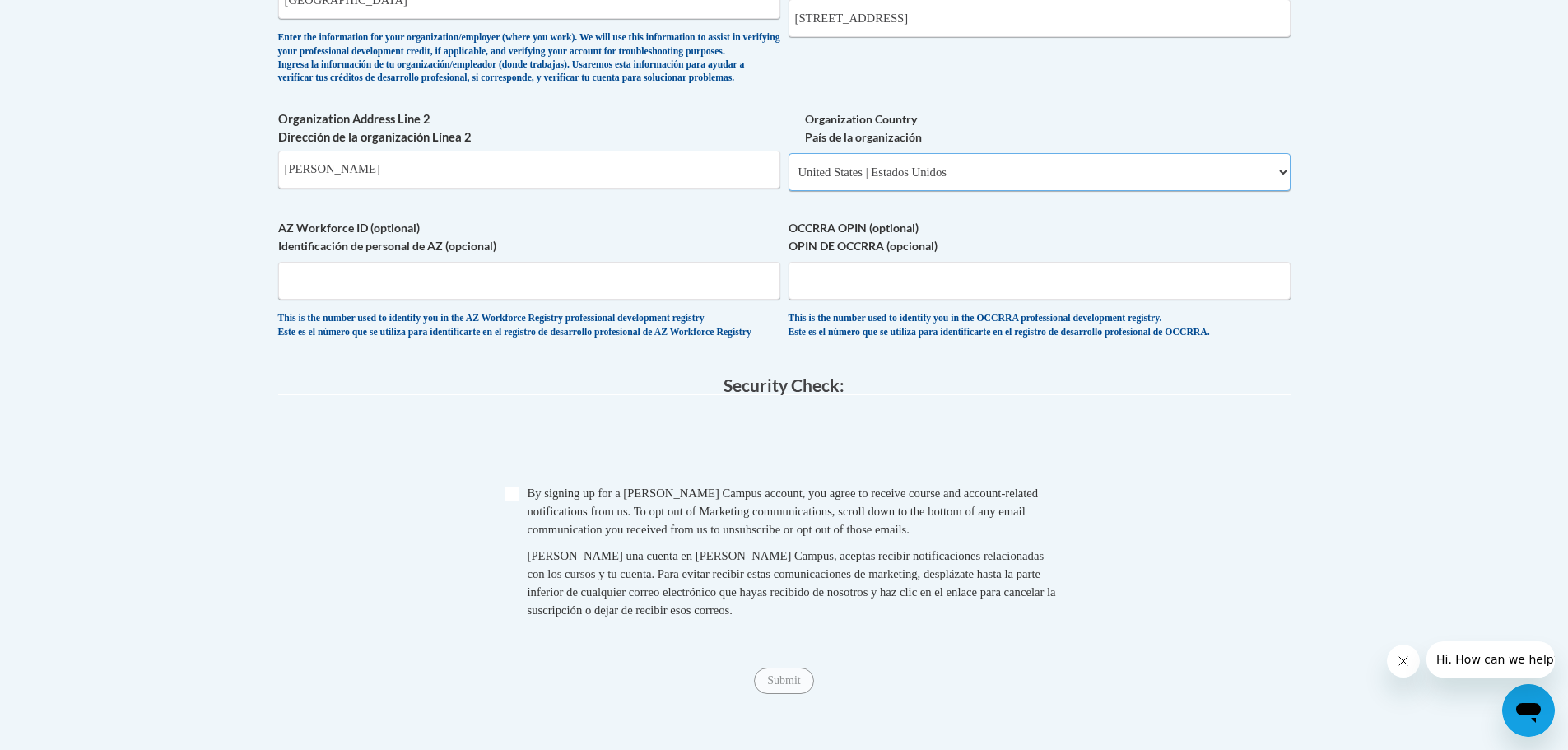
select select
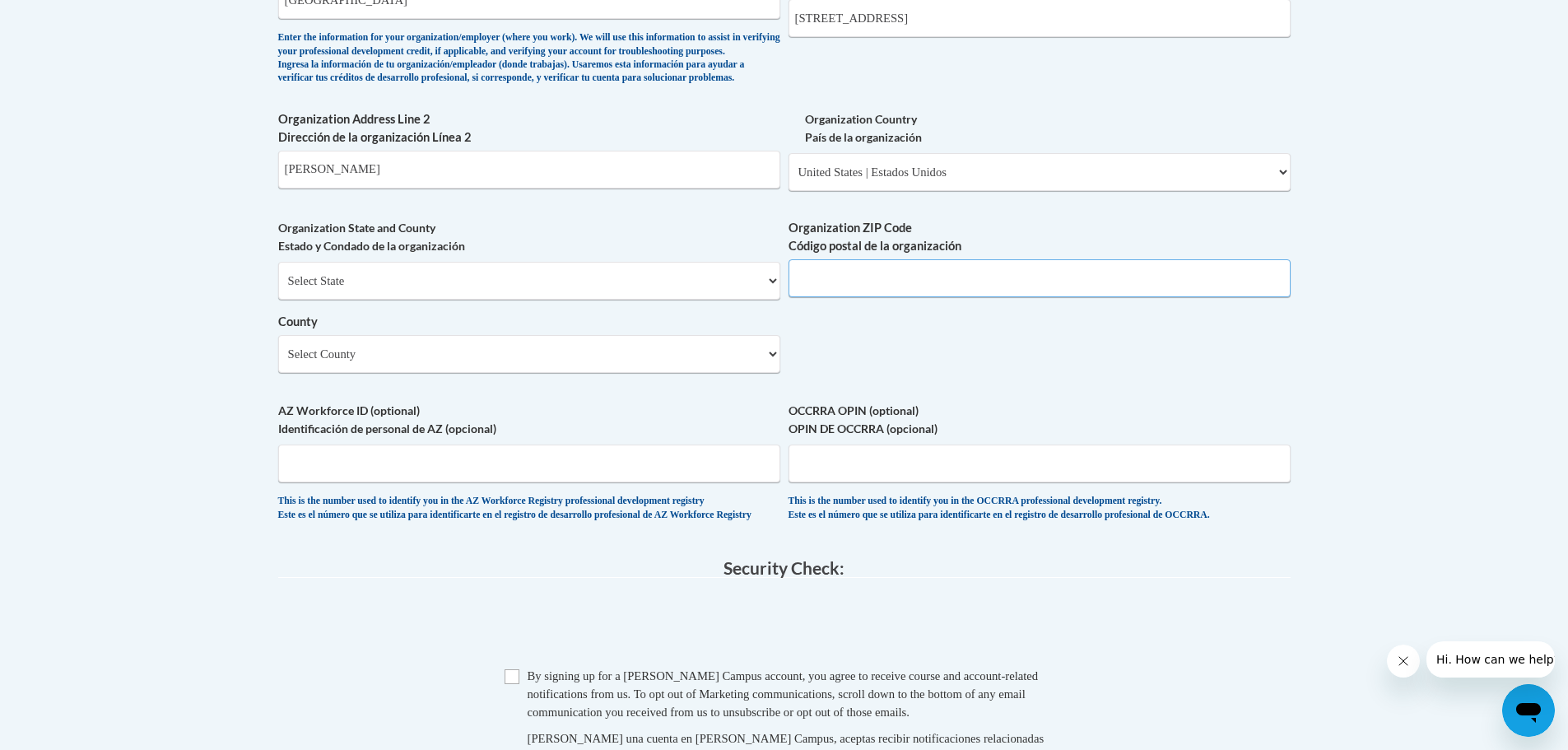
click at [848, 297] on input "Organization ZIP Code Código postal de la organización" at bounding box center [1039, 278] width 502 height 38
type input "28608"
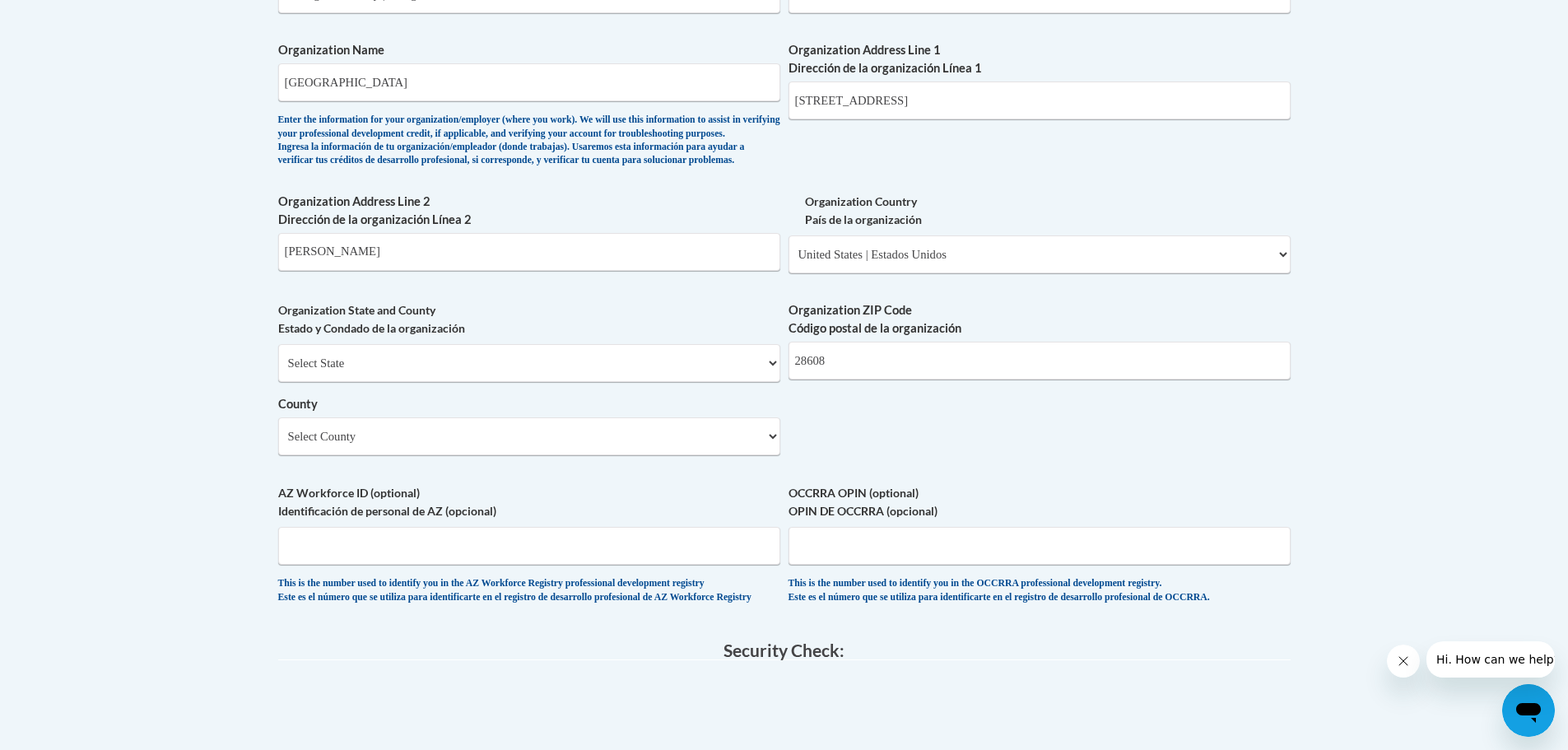
scroll to position [1481, 0]
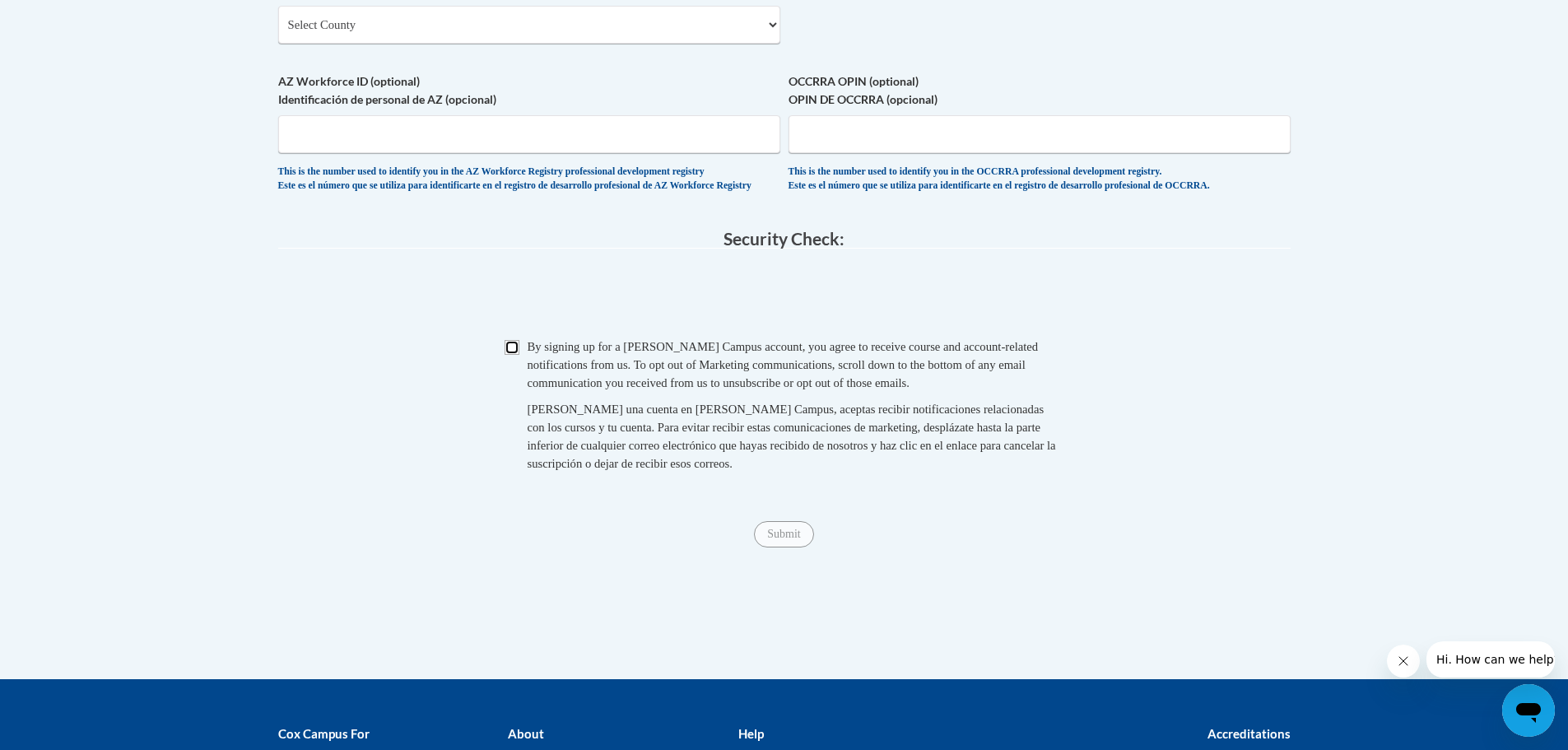
click at [519, 354] on input "Checkbox" at bounding box center [512, 347] width 15 height 15
checkbox input "true"
click at [788, 548] on input "Submit" at bounding box center [784, 534] width 59 height 26
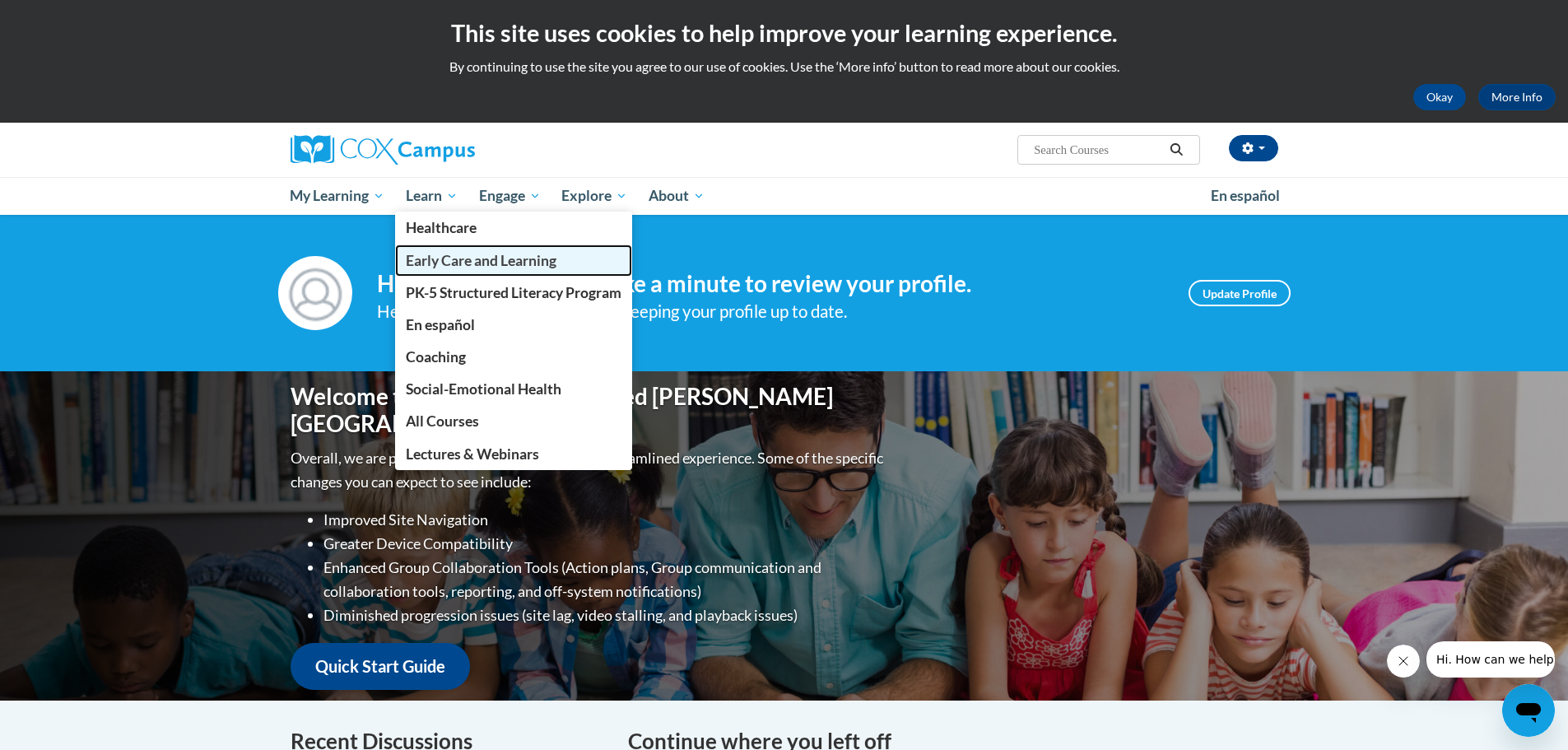
click at [433, 268] on span "Early Care and Learning" at bounding box center [481, 260] width 150 height 17
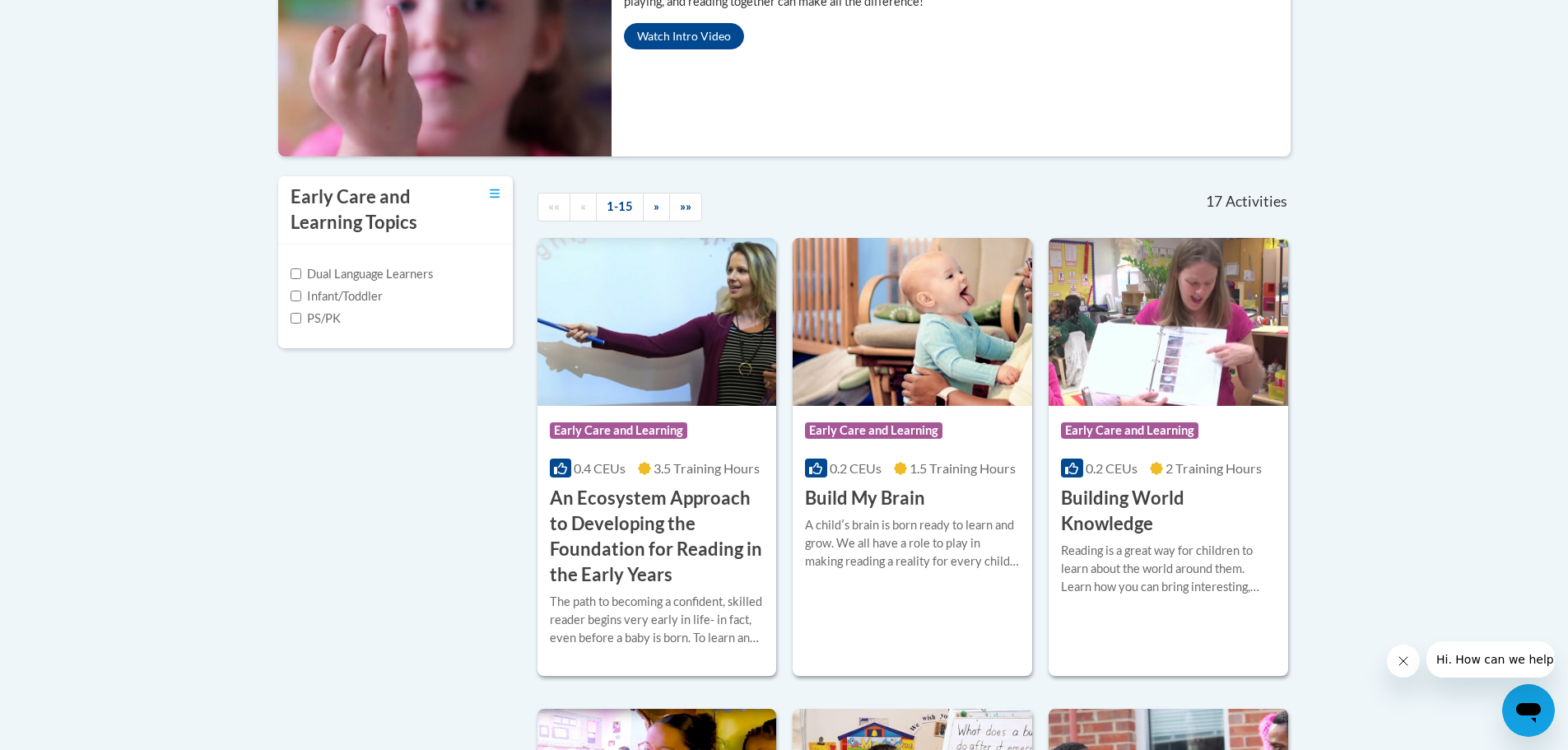
scroll to position [325, 0]
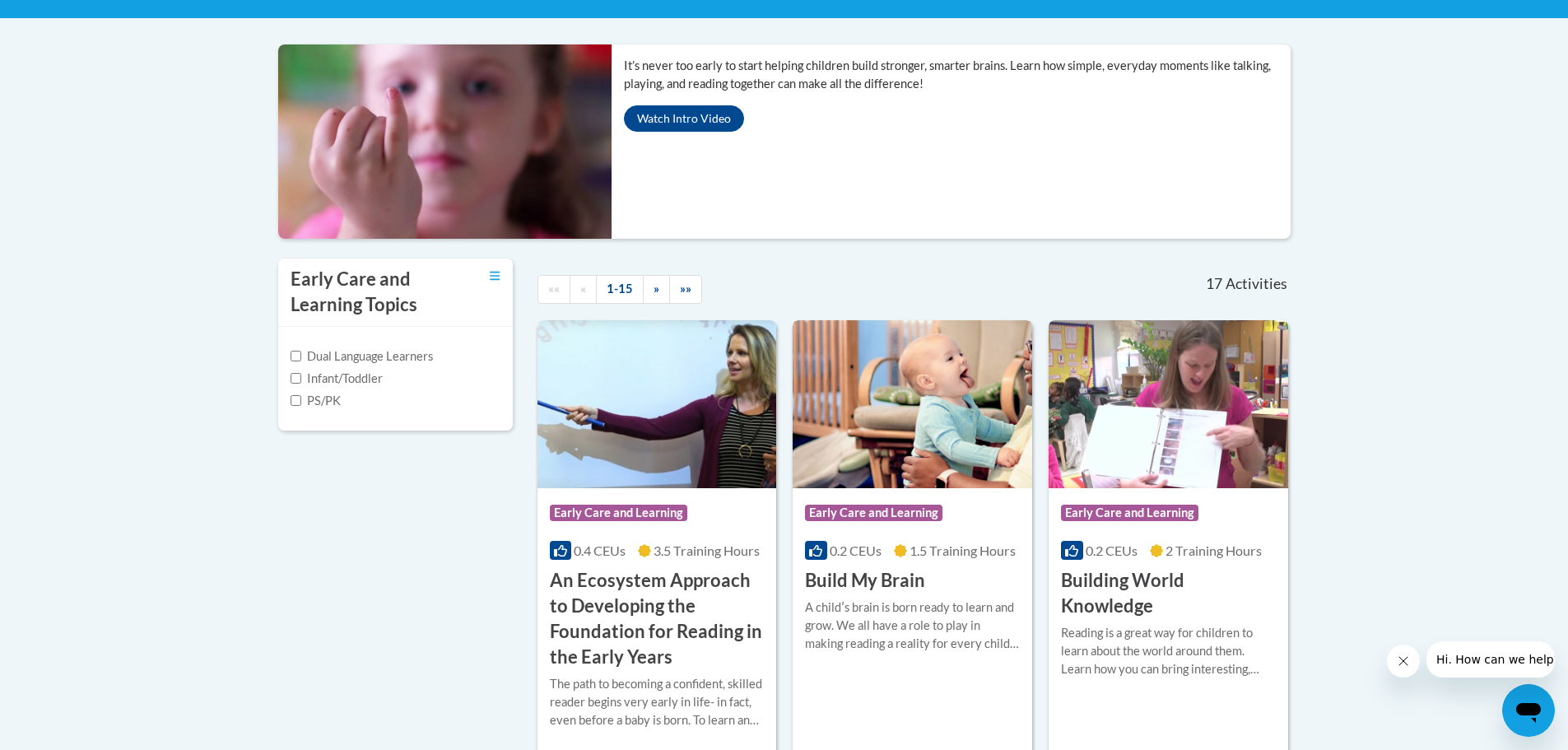
click at [867, 577] on h3 "Build My Brain" at bounding box center [864, 580] width 120 height 26
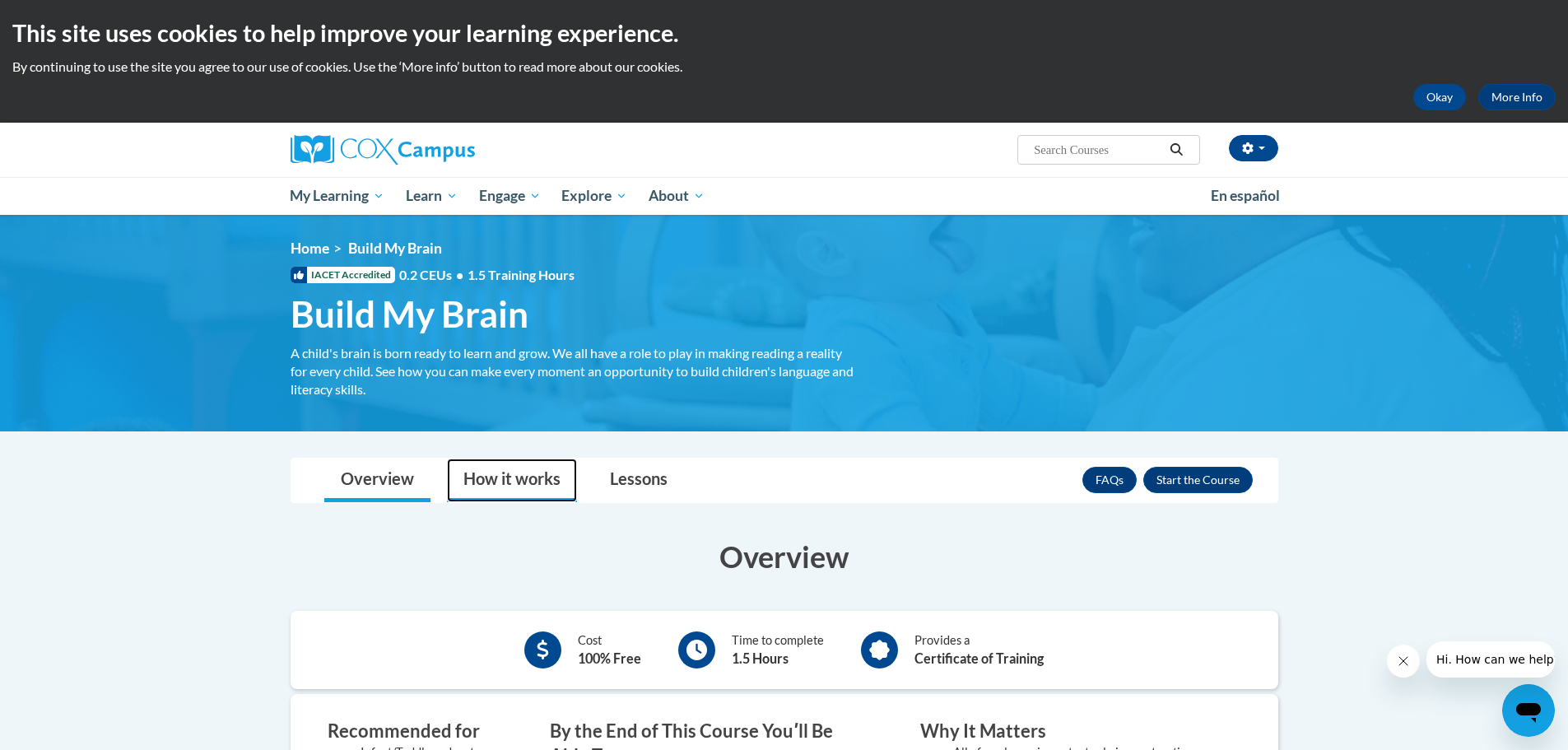
click at [545, 475] on link "How it works" at bounding box center [511, 480] width 130 height 44
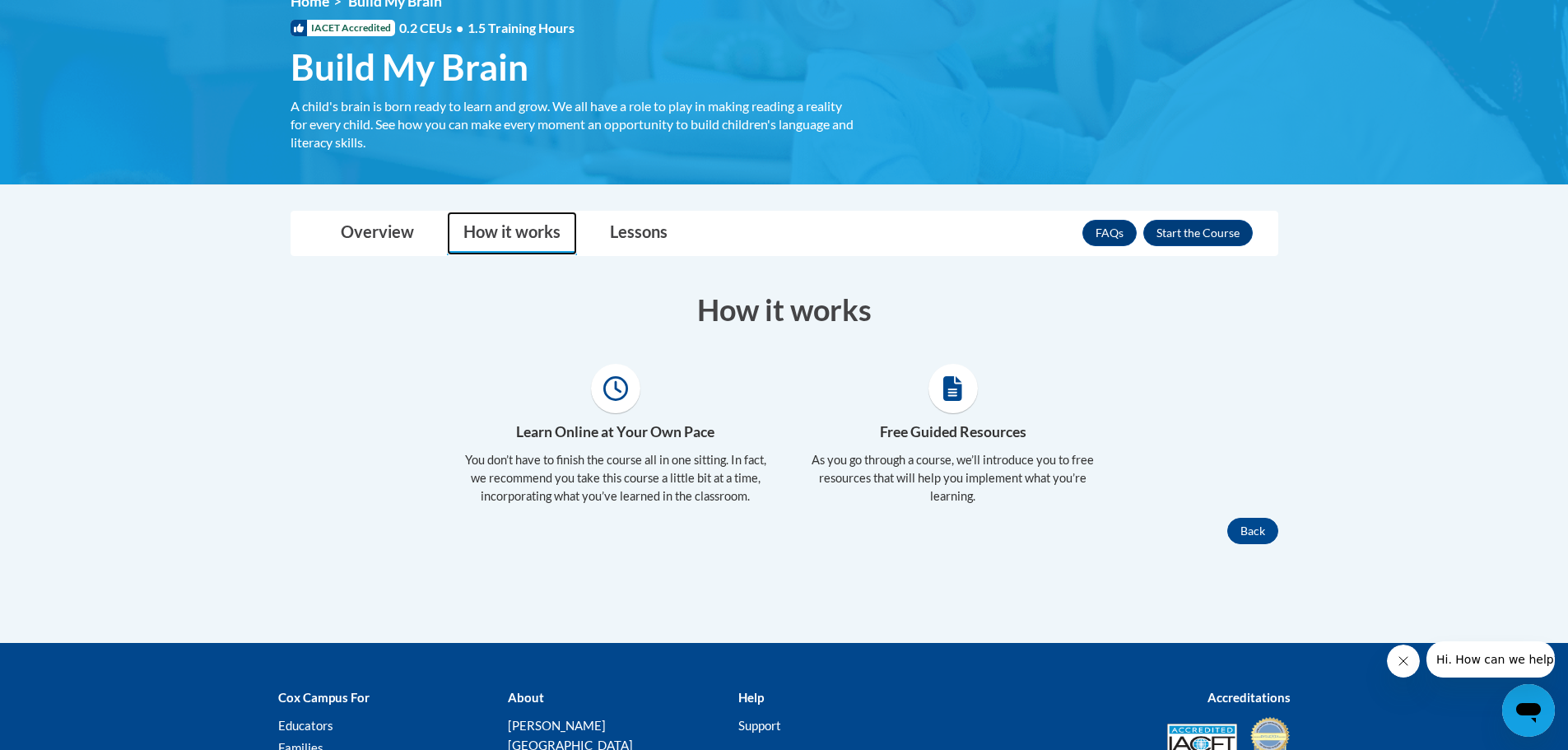
scroll to position [411, 0]
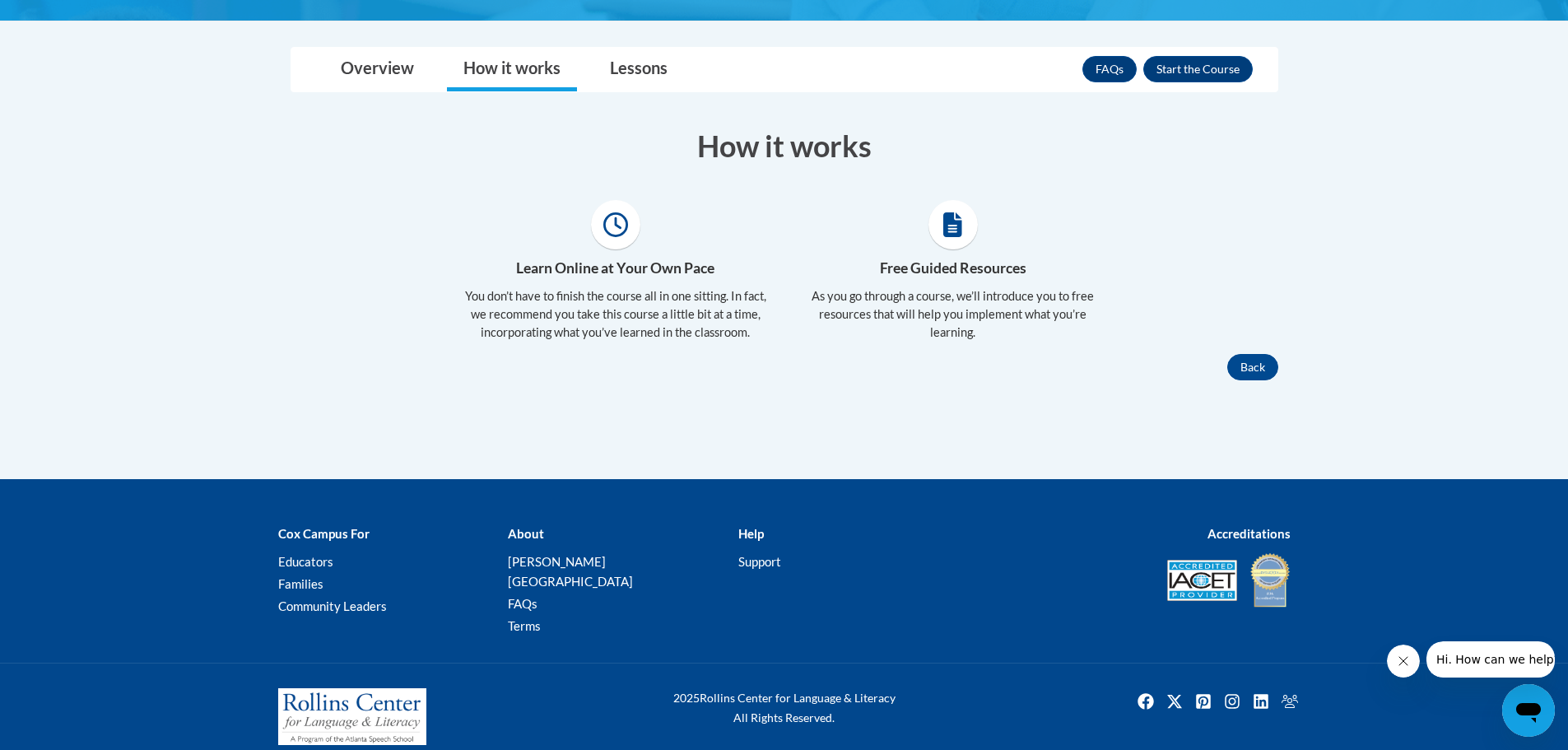
click at [957, 226] on icon at bounding box center [953, 225] width 19 height 25
click at [955, 218] on icon at bounding box center [953, 225] width 19 height 25
click at [941, 262] on h4 "Free Guided Resources" at bounding box center [953, 268] width 313 height 21
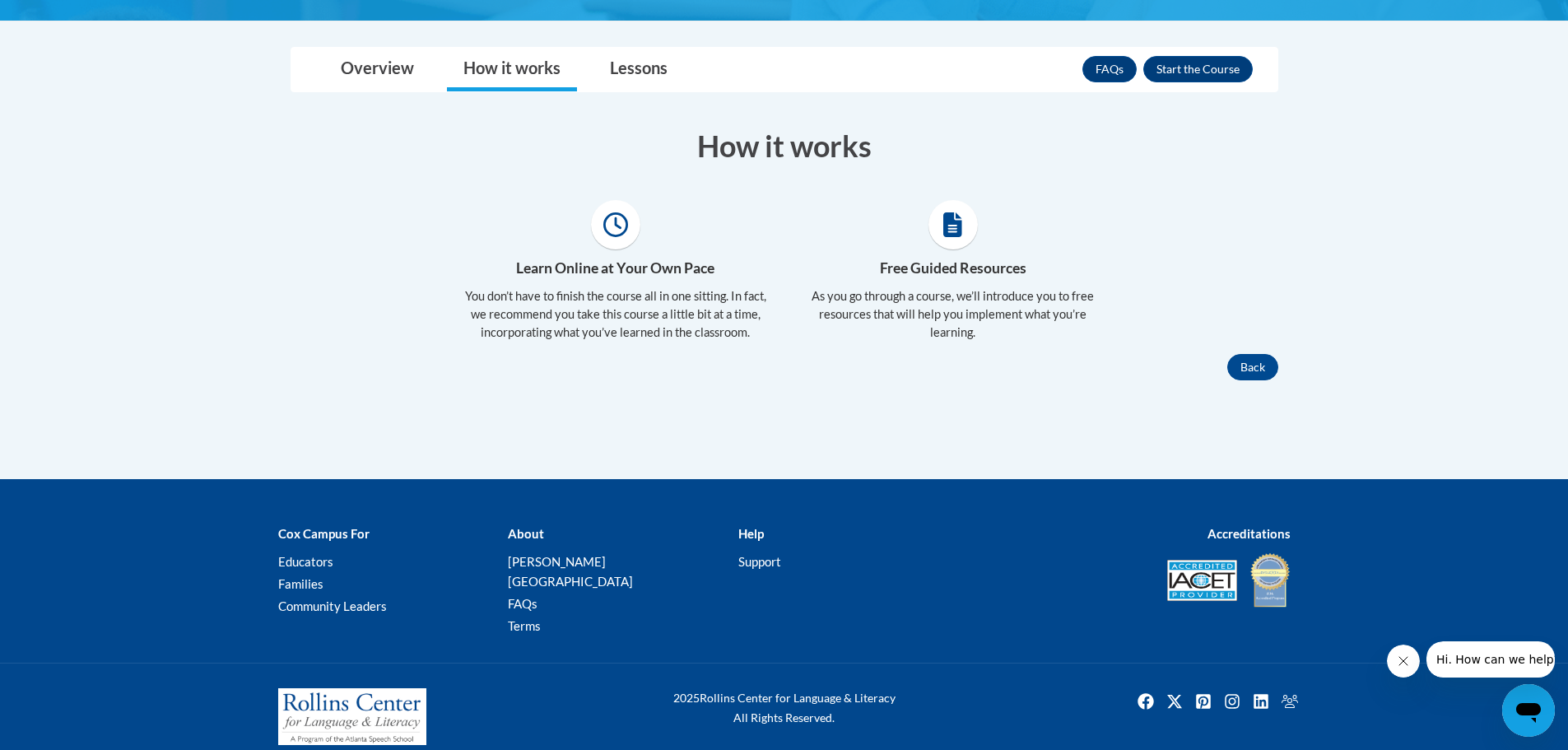
click at [943, 301] on p "As you go through a course, we’ll introduce you to free resources that will hel…" at bounding box center [953, 315] width 313 height 55
click at [634, 59] on link "Lessons" at bounding box center [639, 69] width 91 height 44
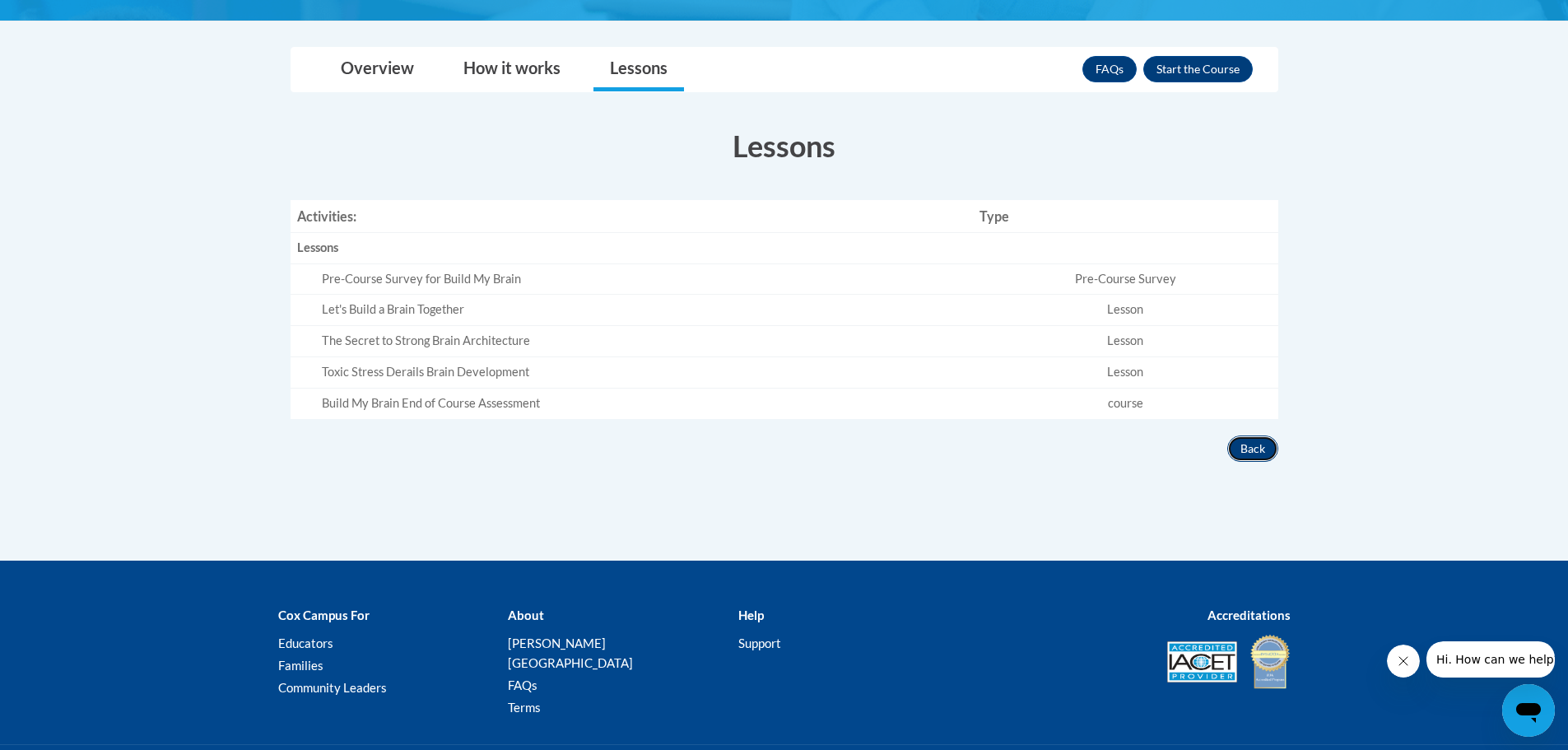
click at [1251, 446] on button "Back" at bounding box center [1253, 449] width 51 height 26
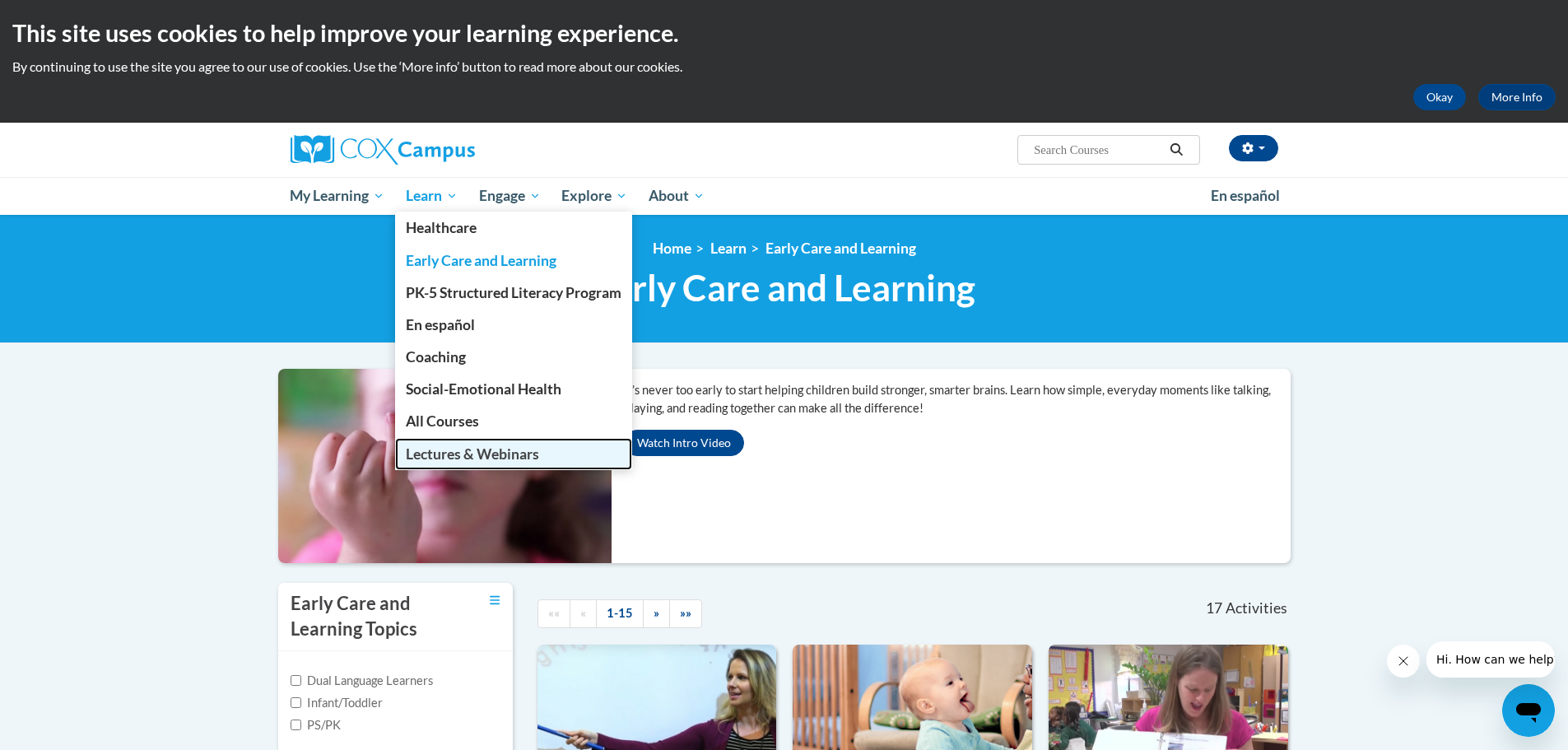
click at [433, 451] on span "Lectures & Webinars" at bounding box center [472, 453] width 133 height 17
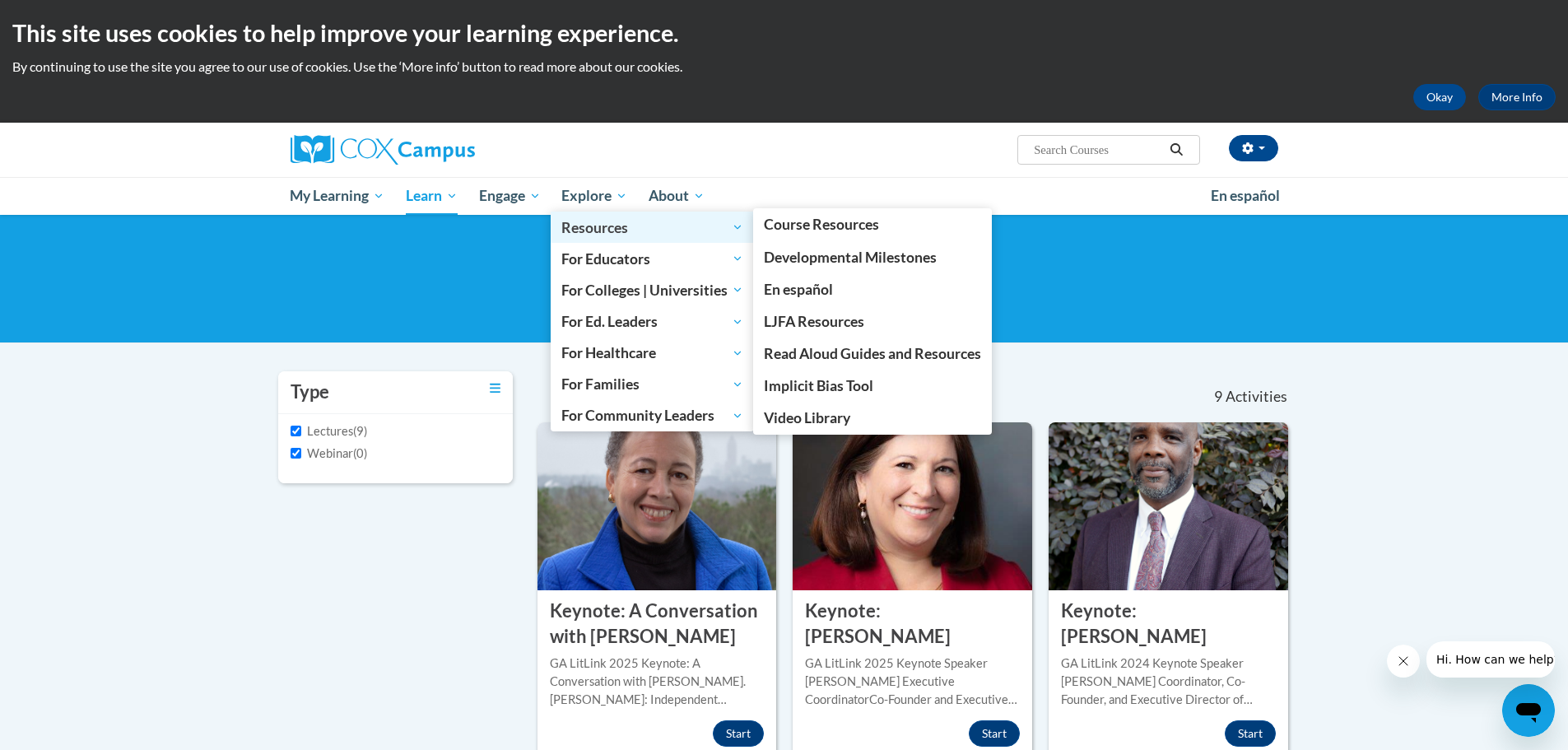
click at [599, 232] on span "Resources" at bounding box center [653, 227] width 182 height 20
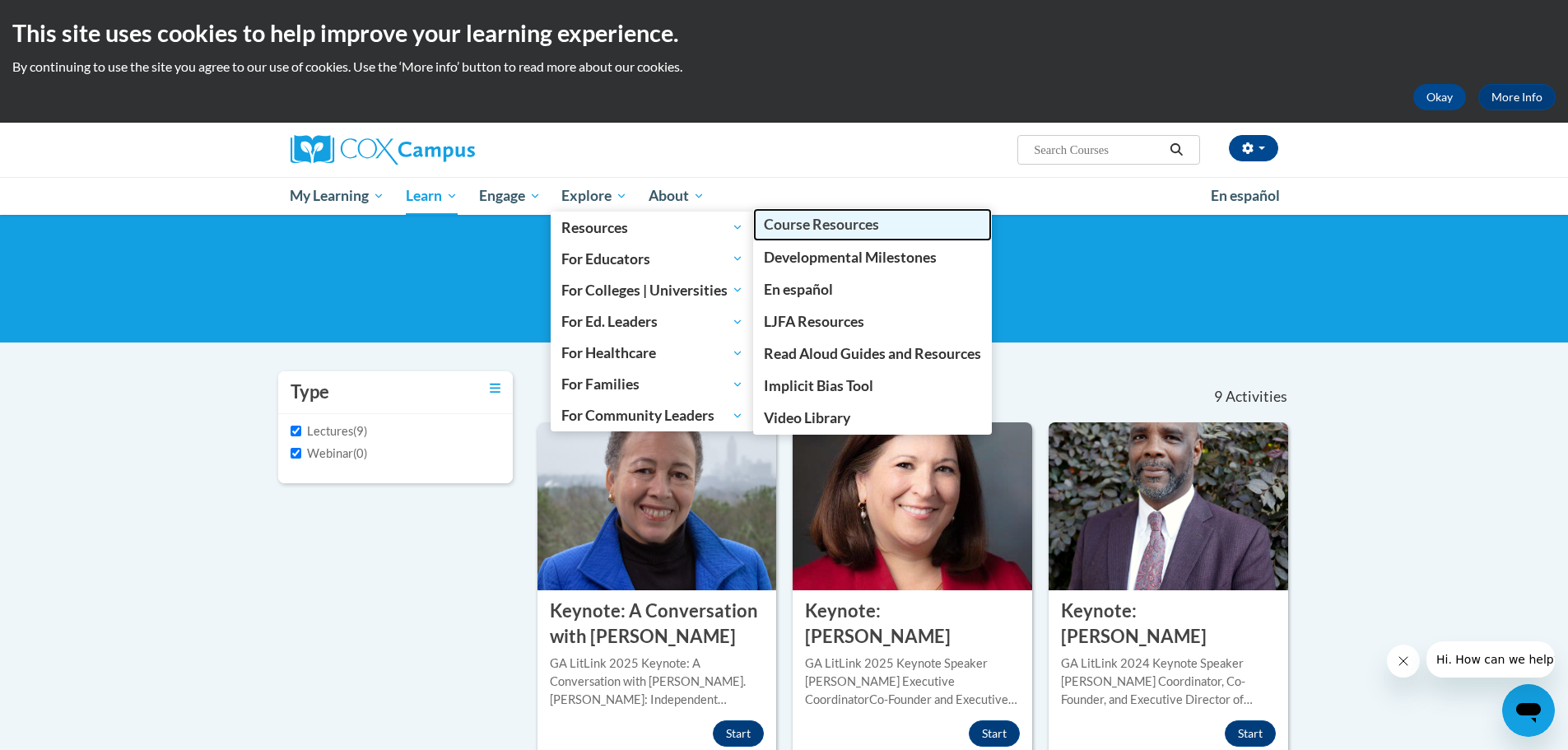
click at [856, 230] on span "Course Resources" at bounding box center [821, 224] width 115 height 17
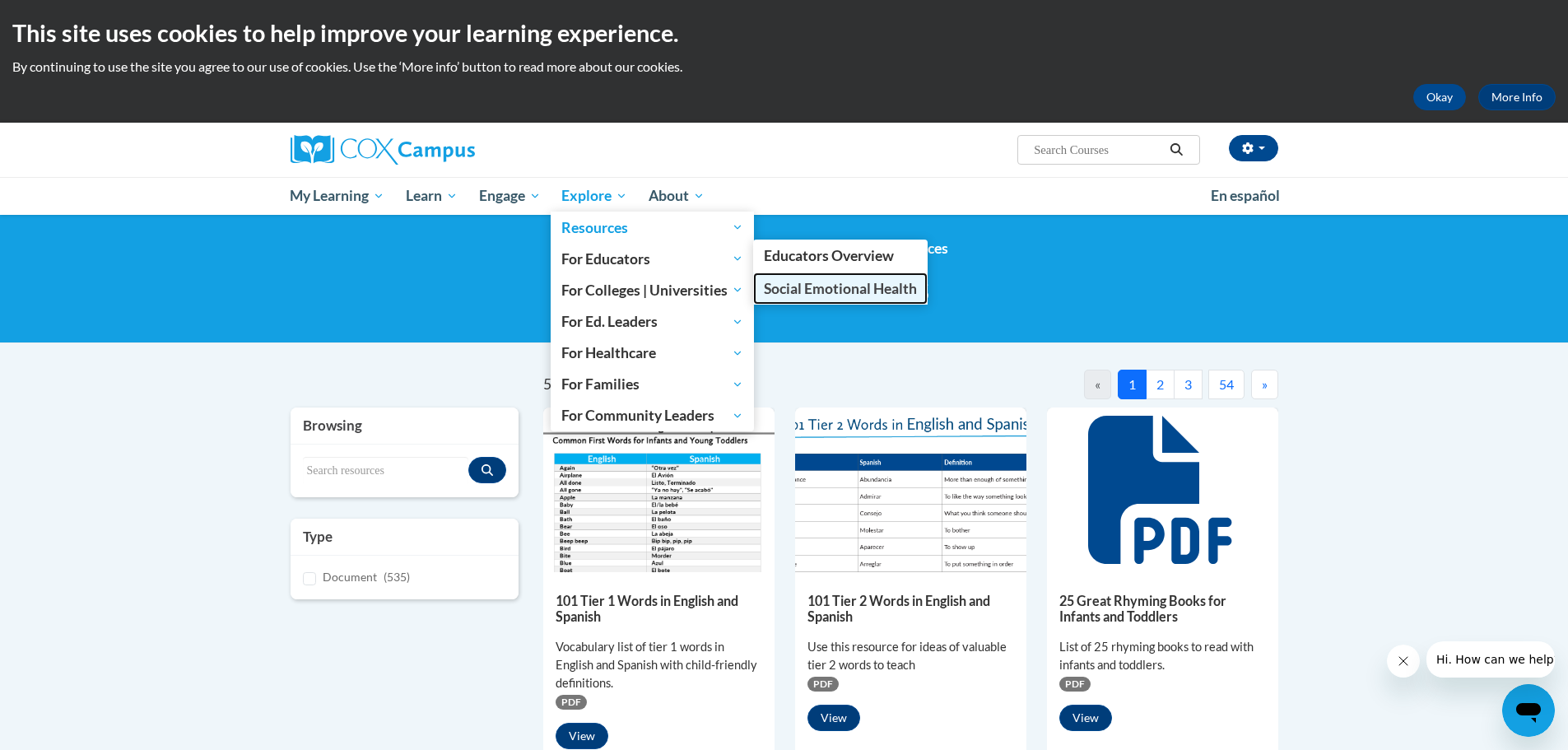
click at [788, 292] on span "Social Emotional Health" at bounding box center [840, 288] width 153 height 17
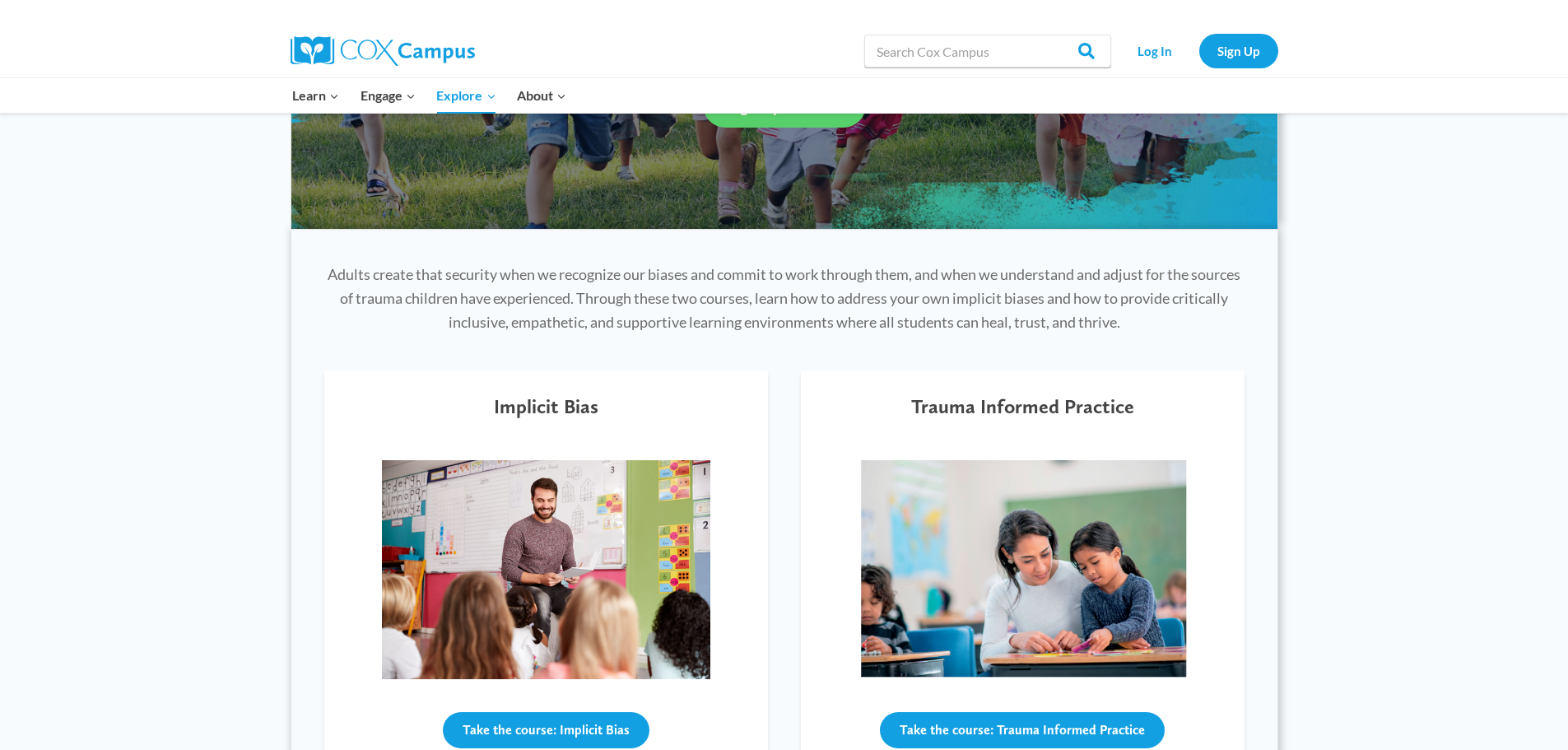
scroll to position [658, 0]
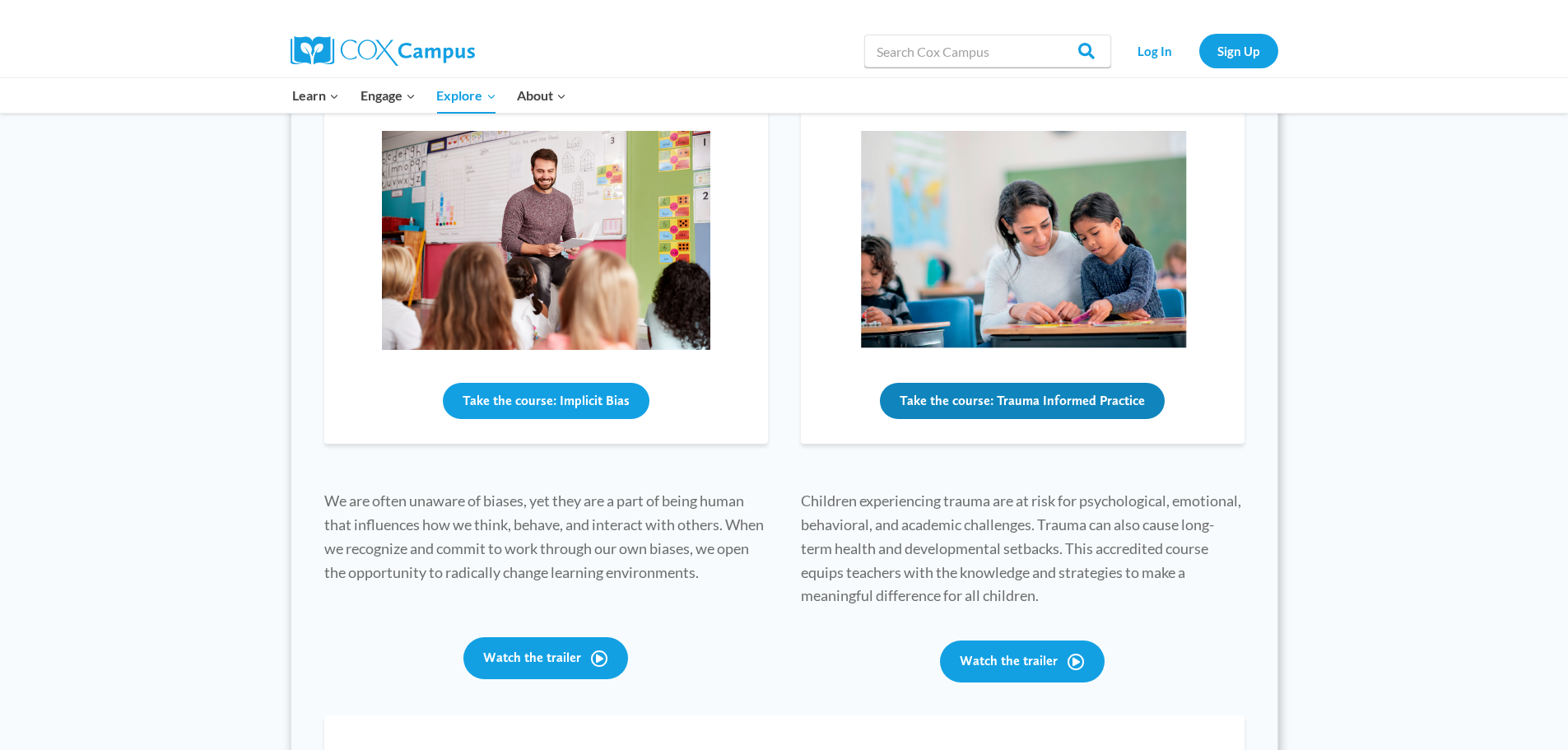
click at [1036, 403] on button "Take the course: Trauma Informed Practice" at bounding box center [1022, 401] width 285 height 36
click at [1090, 390] on button "Take the course: Trauma Informed Practice" at bounding box center [1022, 401] width 285 height 36
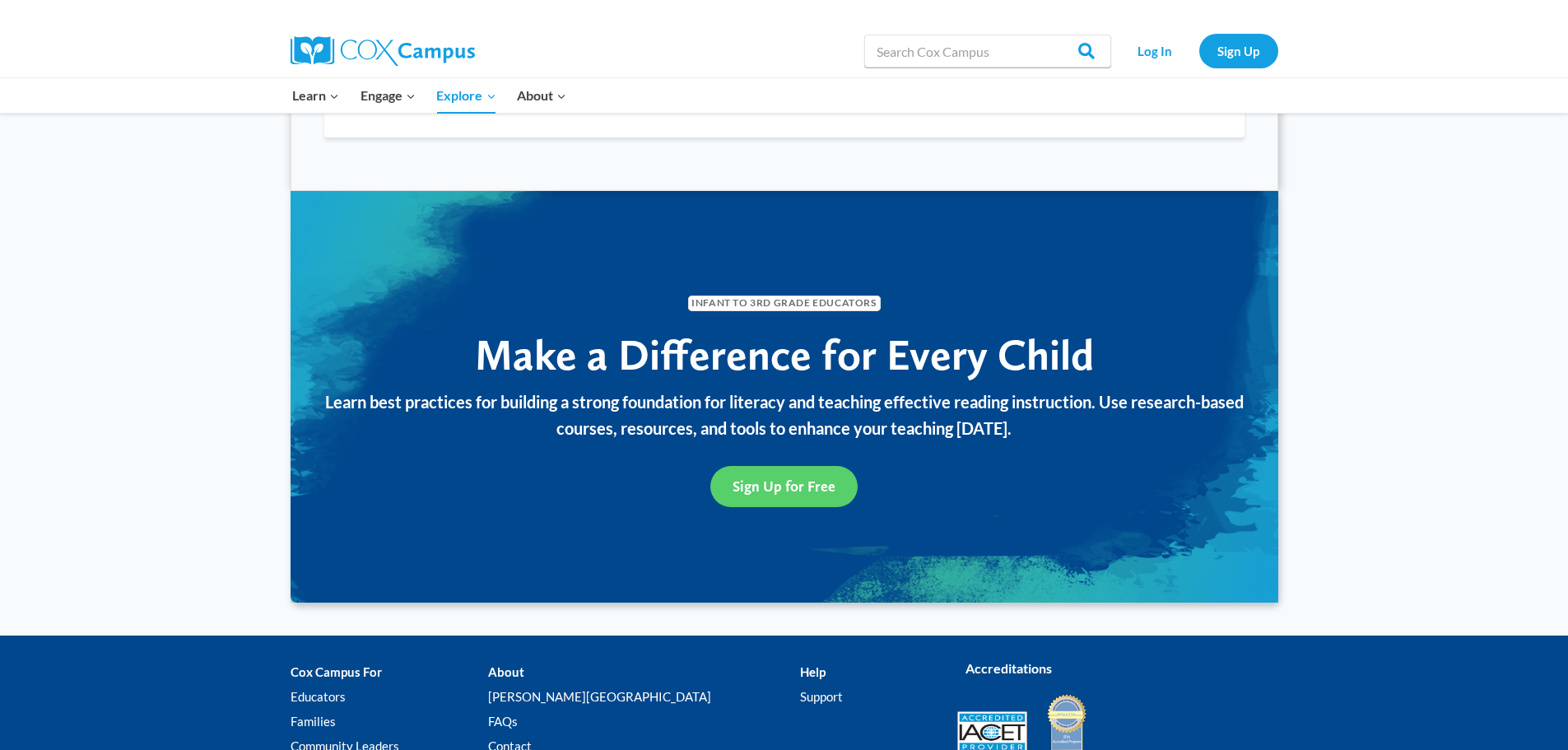
scroll to position [1811, 0]
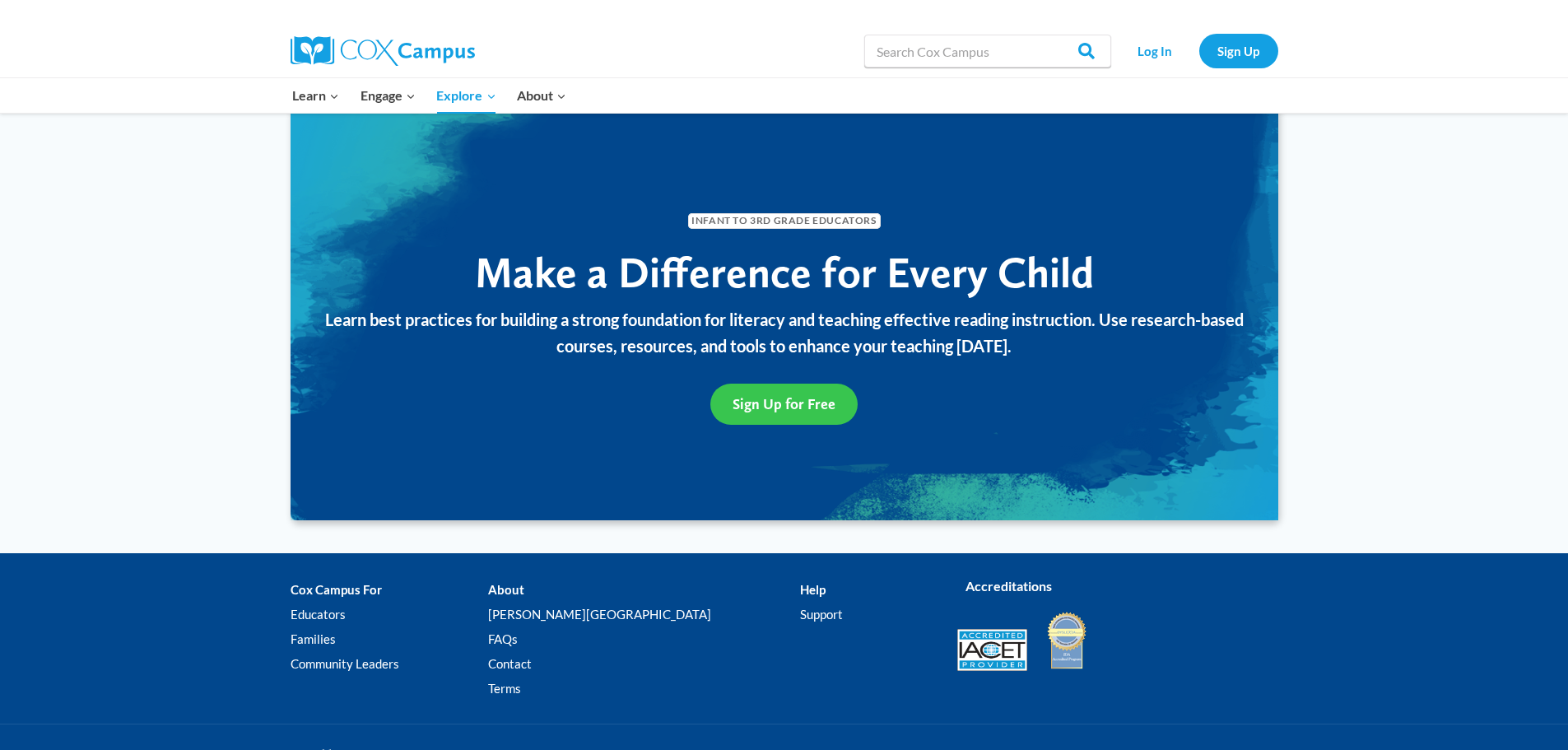
click at [767, 395] on span "Sign Up for Free" at bounding box center [784, 403] width 103 height 17
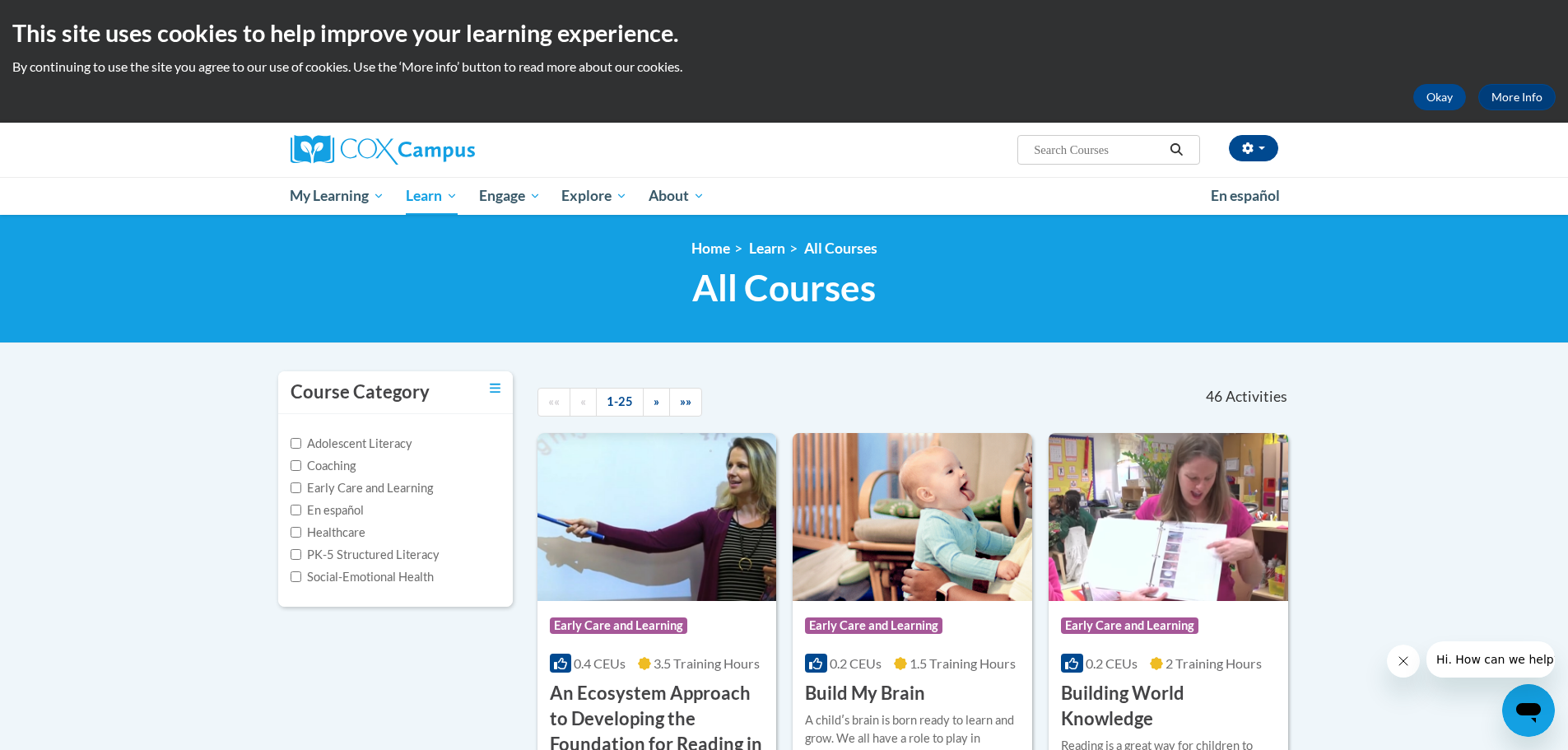
scroll to position [164, 0]
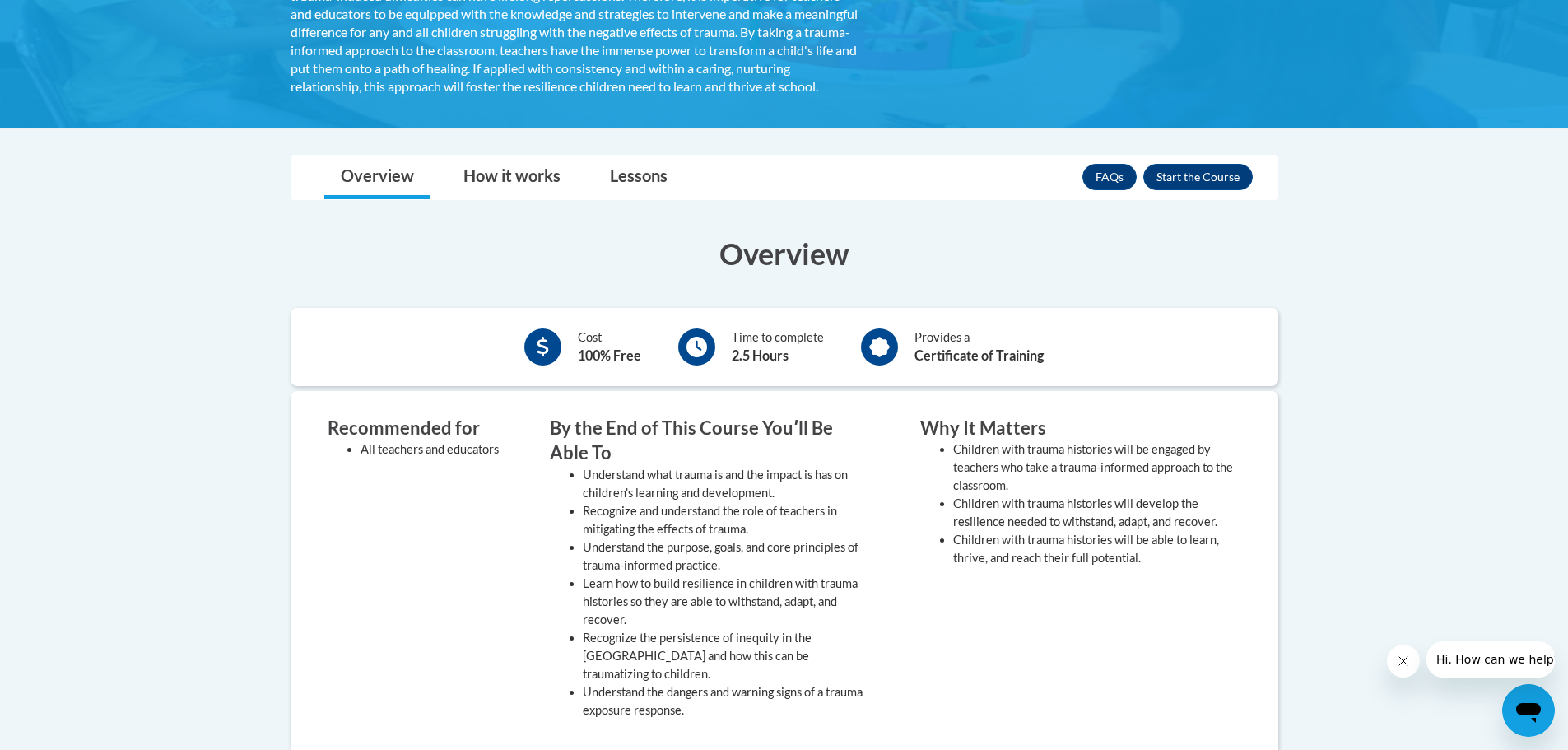
scroll to position [494, 0]
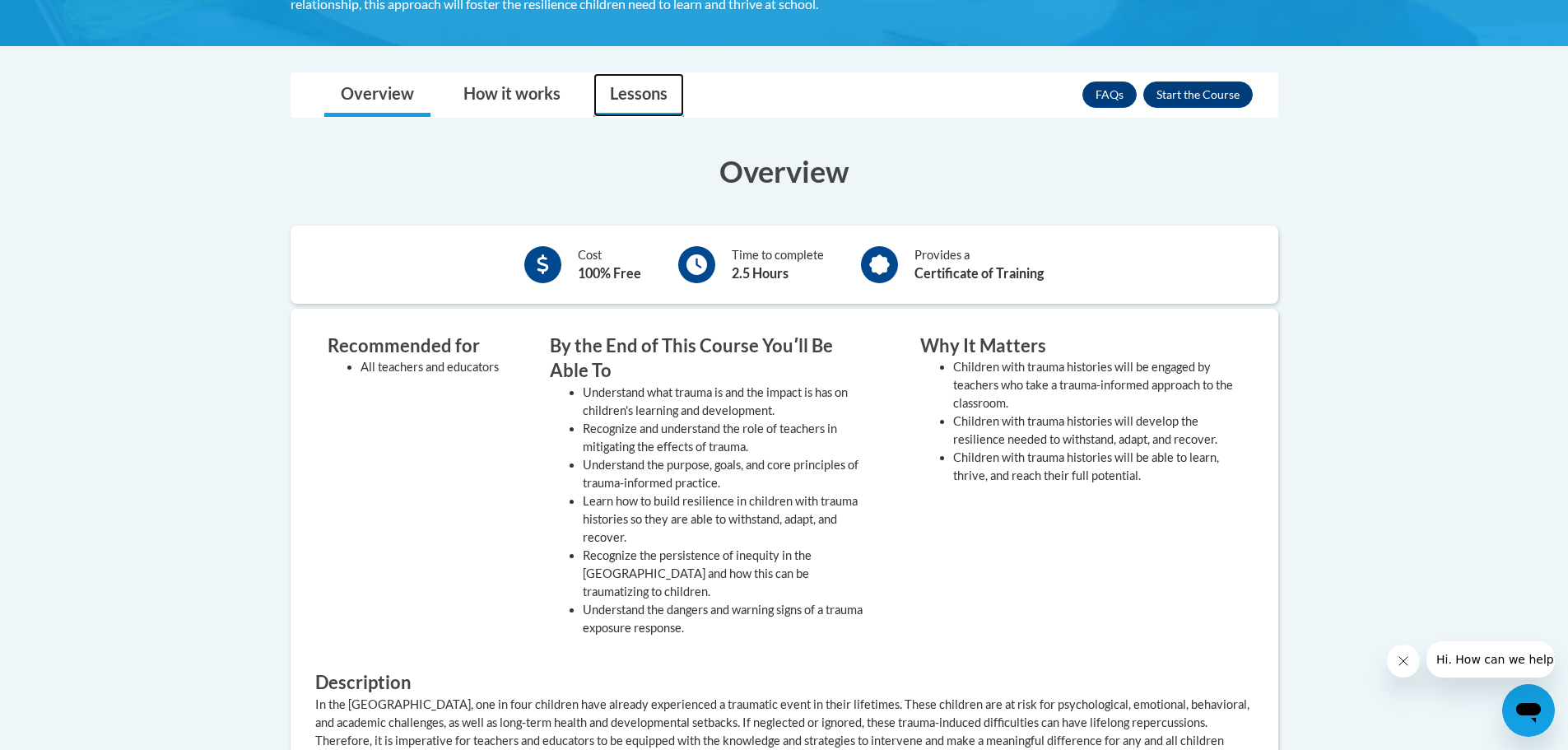
click at [628, 110] on link "Lessons" at bounding box center [639, 95] width 91 height 44
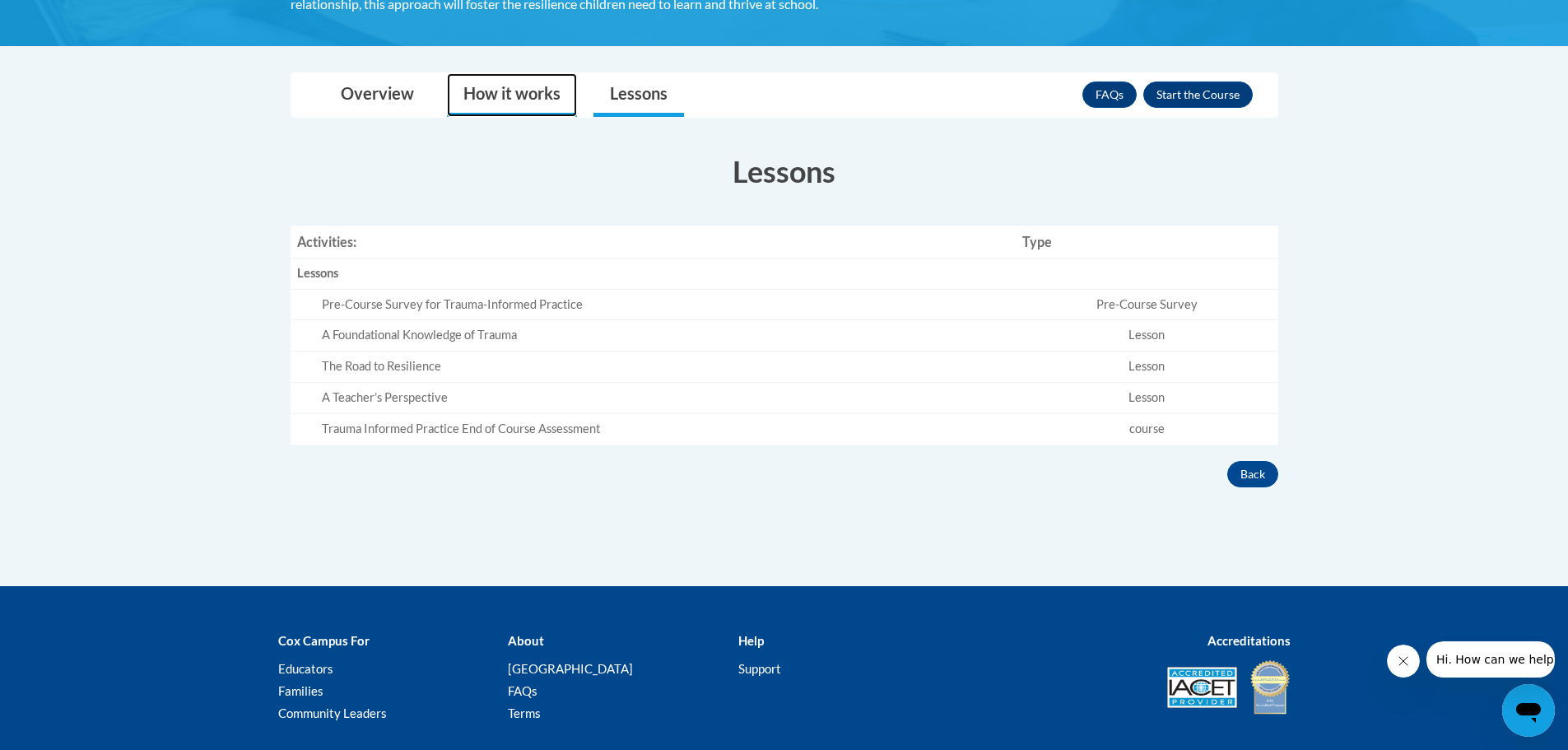
click at [554, 115] on link "How it works" at bounding box center [511, 95] width 130 height 44
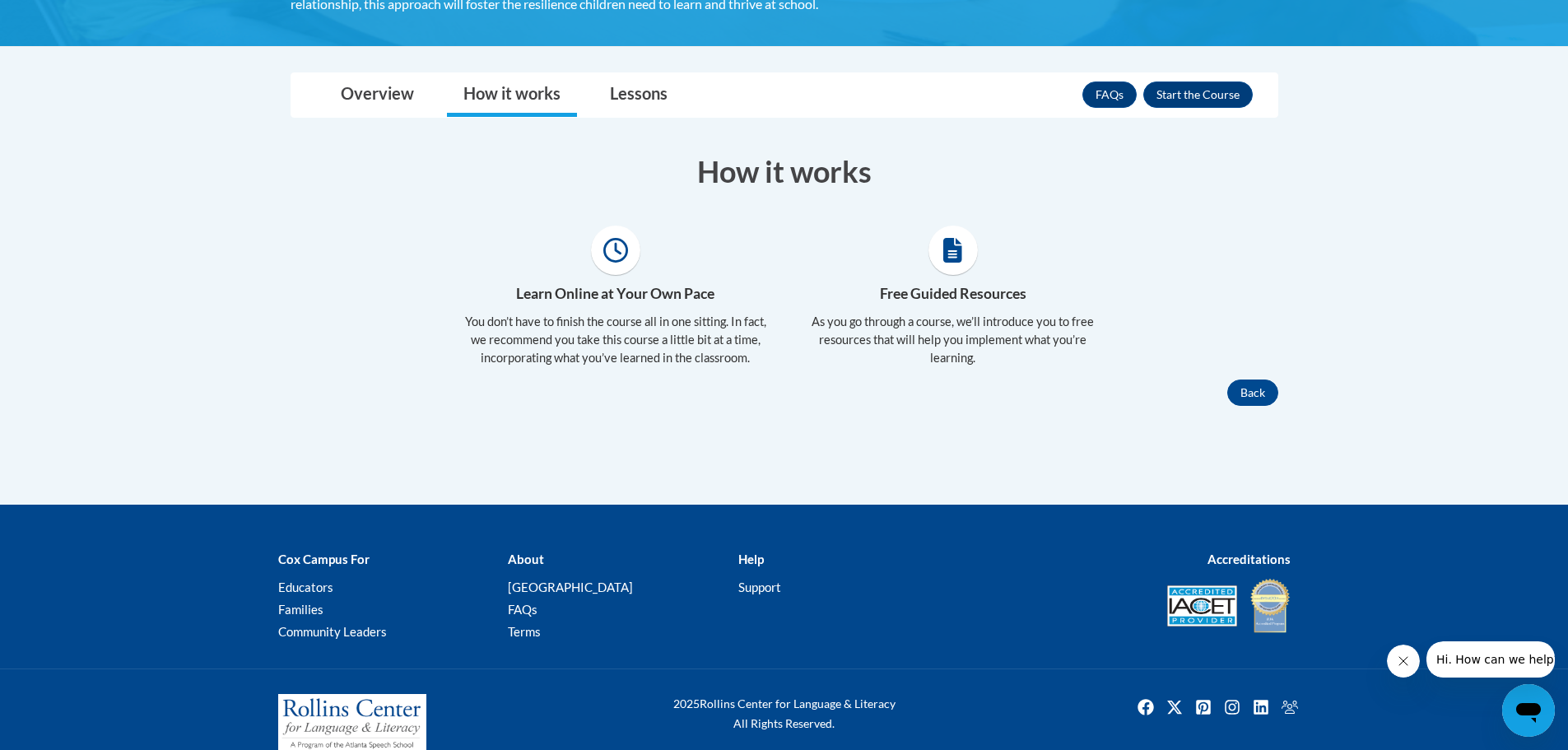
click at [951, 263] on icon at bounding box center [953, 250] width 19 height 25
click at [952, 263] on icon at bounding box center [953, 250] width 19 height 25
click at [370, 112] on link "Overview" at bounding box center [378, 95] width 107 height 44
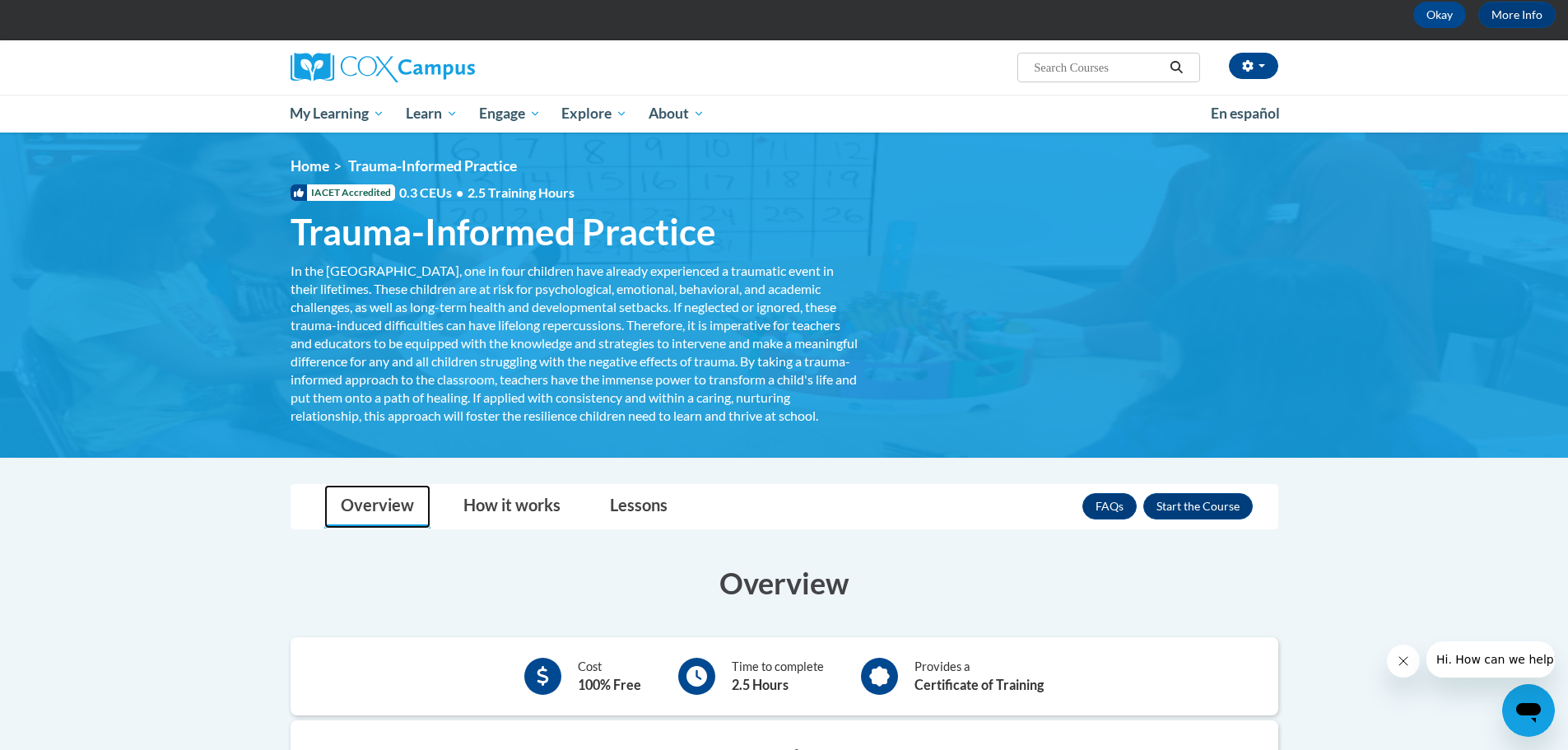
scroll to position [330, 0]
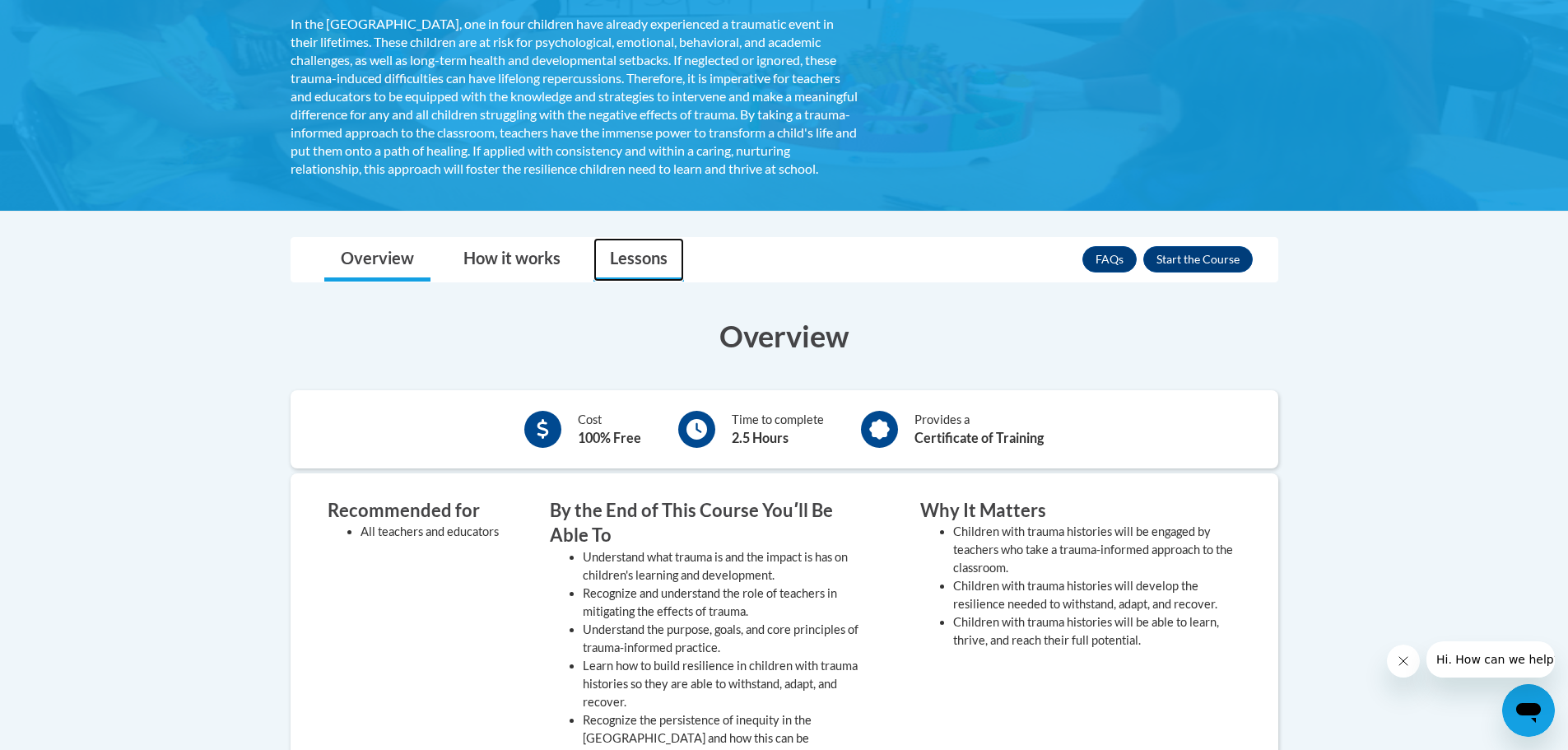
click at [624, 278] on link "Lessons" at bounding box center [639, 259] width 91 height 44
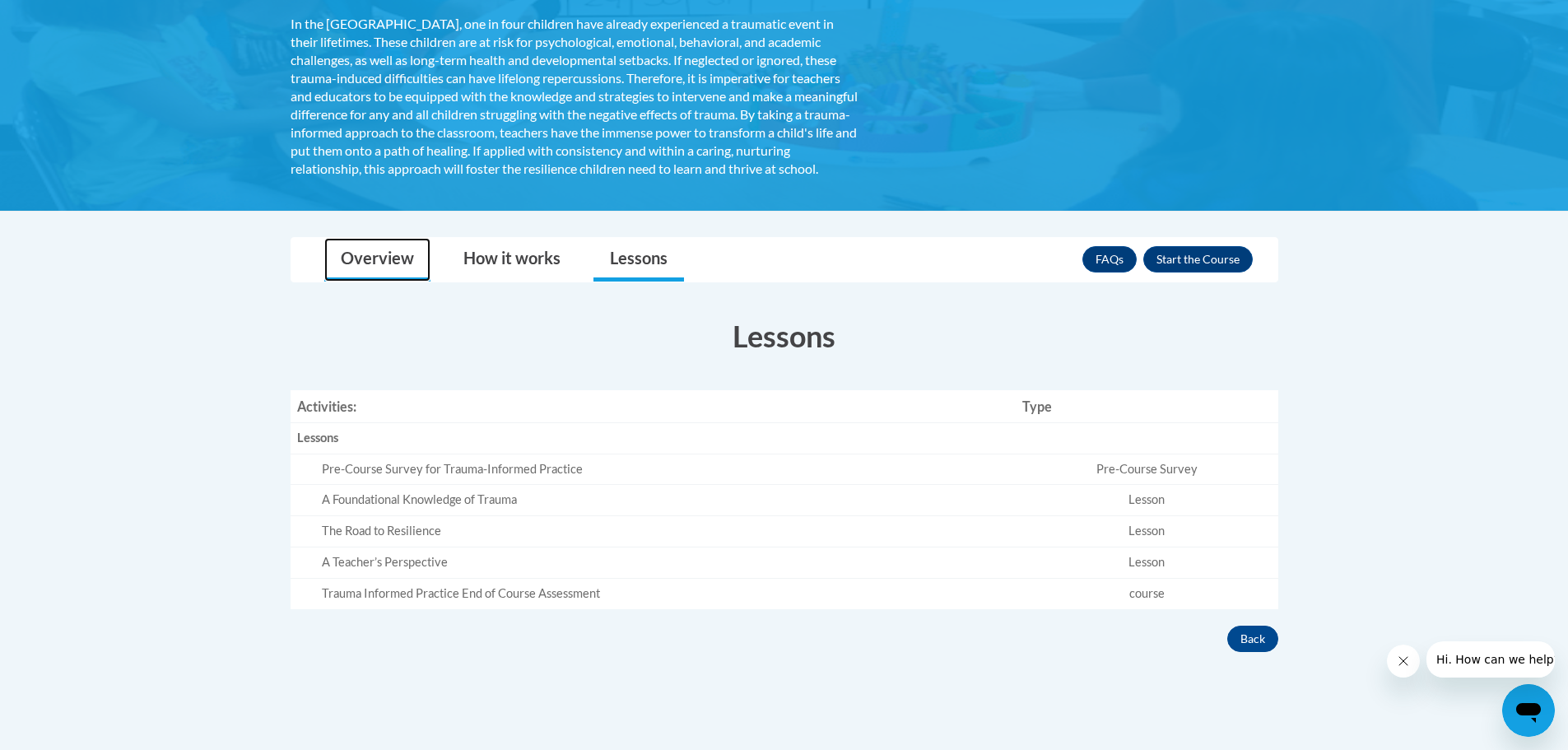
click at [392, 282] on link "Overview" at bounding box center [378, 259] width 107 height 44
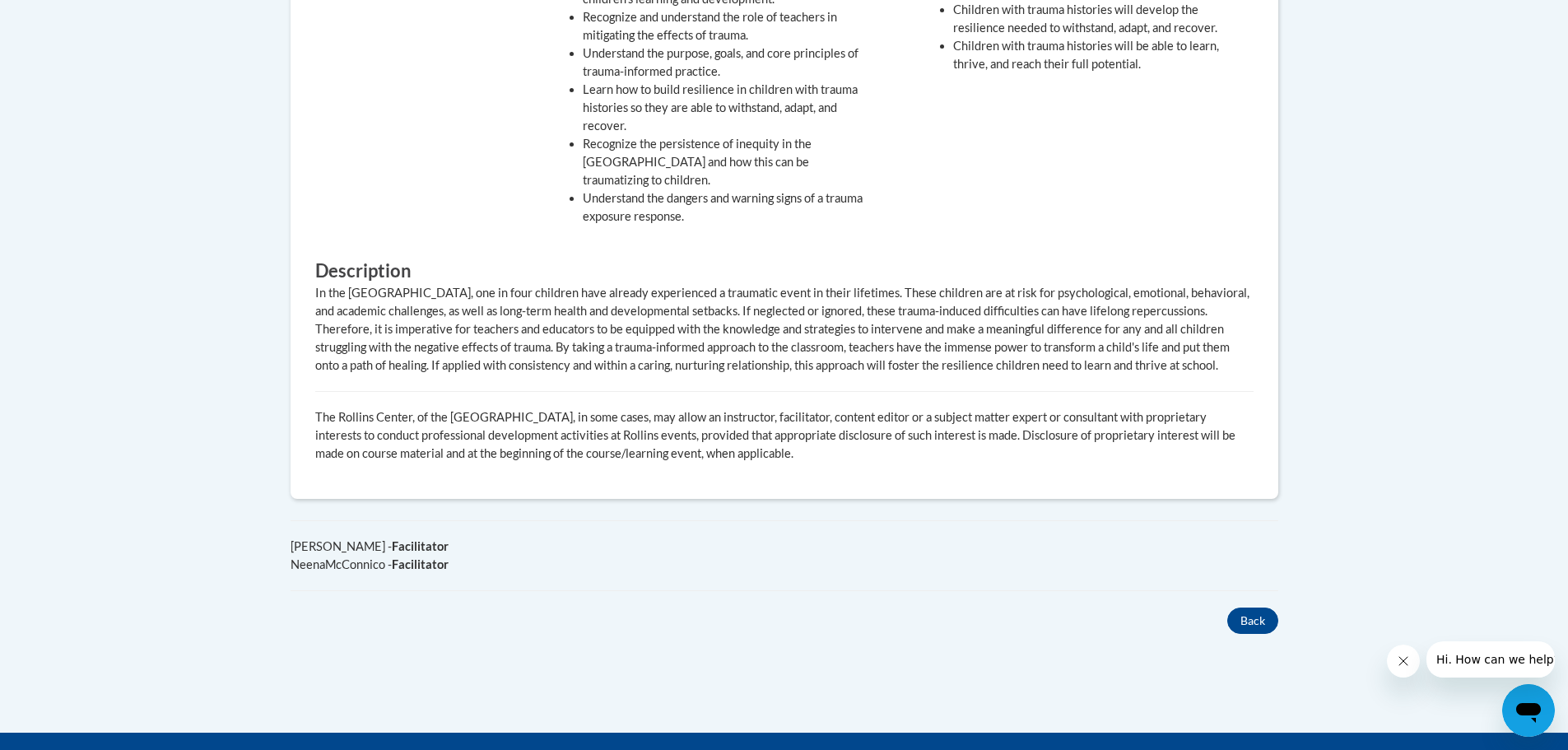
scroll to position [247, 0]
